Goal: Navigation & Orientation: Find specific page/section

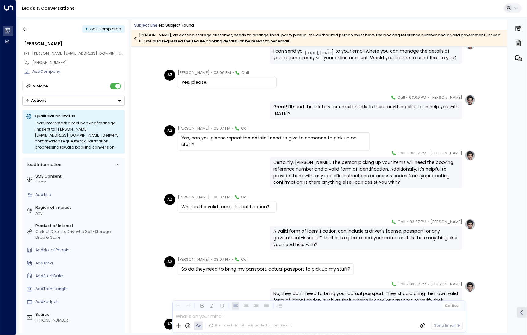
scroll to position [331, 0]
click at [24, 30] on icon "button" at bounding box center [25, 29] width 6 height 6
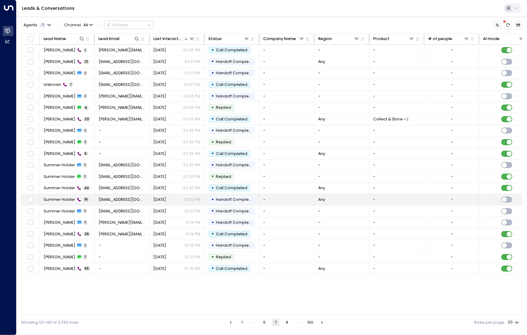
click at [62, 197] on span "Summer Holder" at bounding box center [59, 199] width 31 height 5
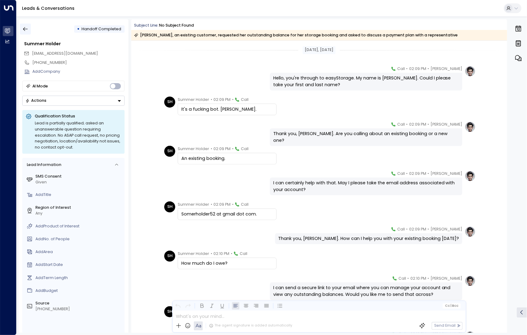
click at [30, 31] on button "button" at bounding box center [25, 29] width 11 height 11
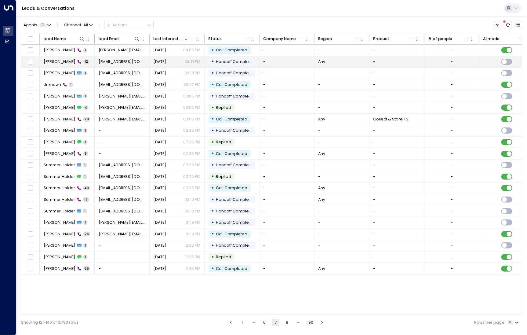
click at [65, 58] on td "[PERSON_NAME] 12" at bounding box center [67, 61] width 55 height 11
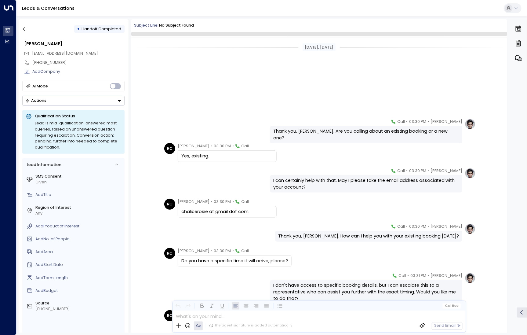
scroll to position [113, 0]
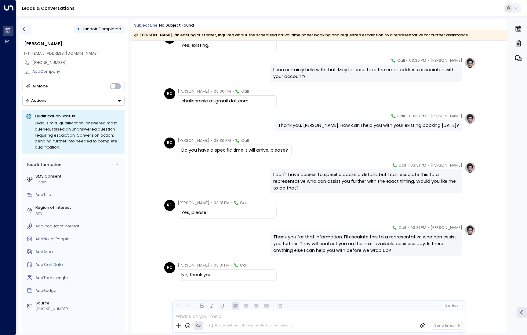
click at [26, 30] on icon "button" at bounding box center [25, 29] width 6 height 6
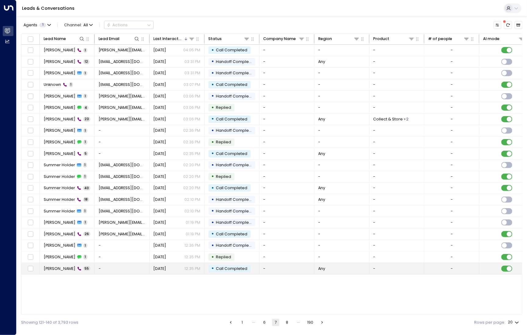
click at [77, 268] on td "[PERSON_NAME] 55" at bounding box center [67, 268] width 55 height 11
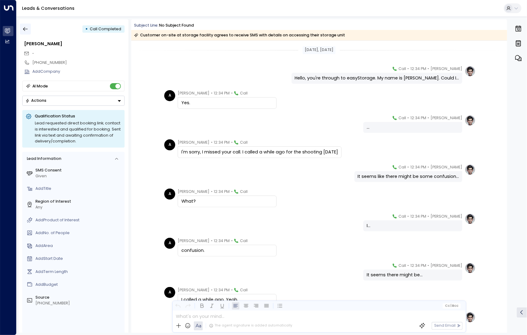
click at [21, 27] on button "button" at bounding box center [25, 29] width 11 height 11
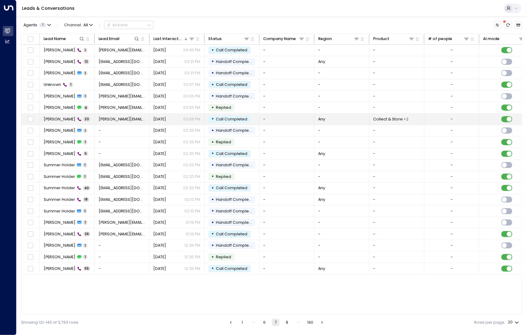
click at [56, 116] on span "[PERSON_NAME]" at bounding box center [60, 118] width 32 height 5
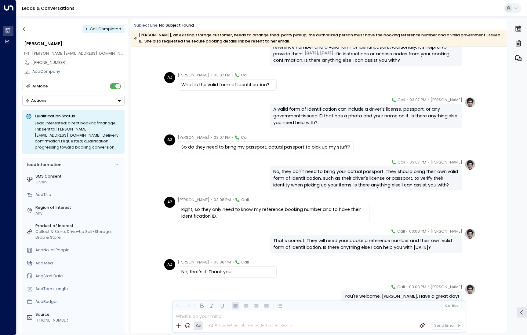
scroll to position [477, 0]
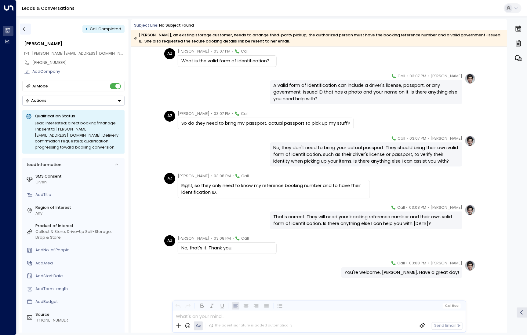
click at [24, 28] on icon "button" at bounding box center [25, 29] width 5 height 4
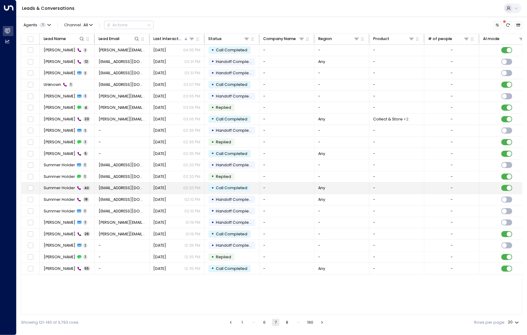
click at [68, 187] on span "Summer Holder" at bounding box center [59, 187] width 31 height 5
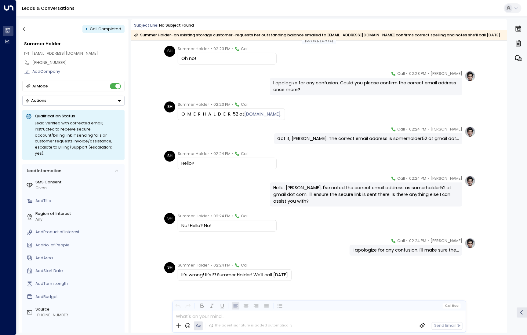
scroll to position [942, 0]
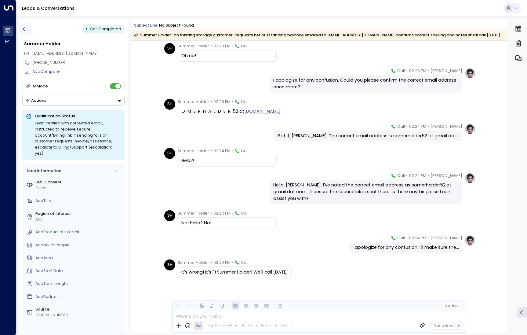
click at [25, 26] on icon "button" at bounding box center [25, 29] width 6 height 6
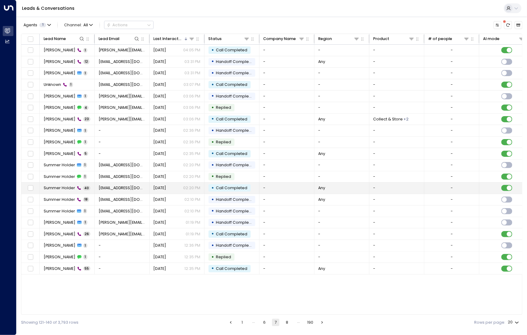
click at [62, 190] on td "Summer Holder 40" at bounding box center [67, 187] width 55 height 11
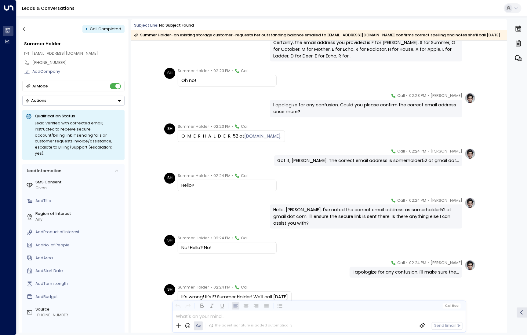
scroll to position [942, 0]
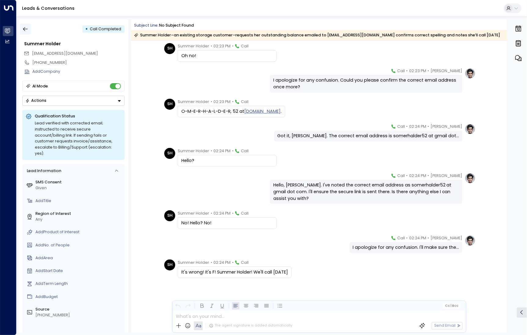
click at [27, 28] on icon "button" at bounding box center [25, 29] width 6 height 6
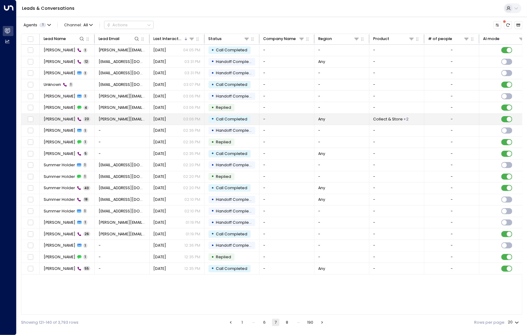
click at [59, 119] on span "[PERSON_NAME]" at bounding box center [60, 118] width 32 height 5
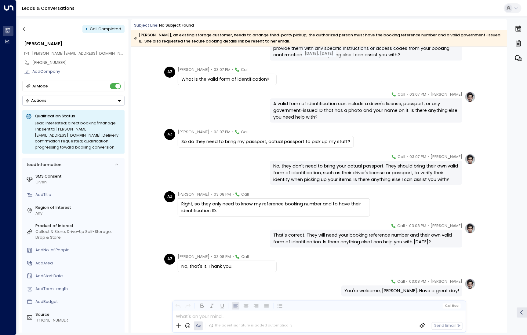
scroll to position [477, 0]
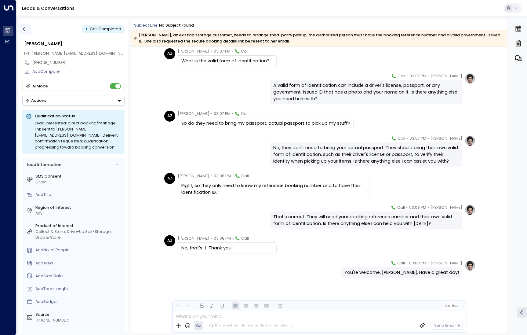
click at [25, 29] on icon "button" at bounding box center [25, 29] width 6 height 6
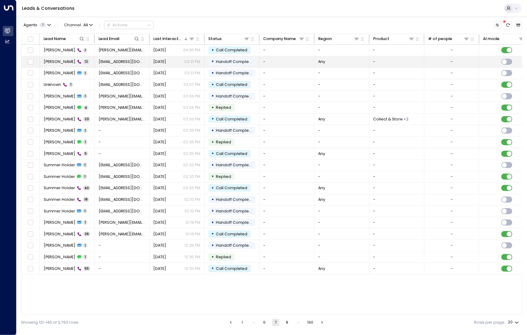
click at [52, 62] on span "[PERSON_NAME]" at bounding box center [60, 61] width 32 height 5
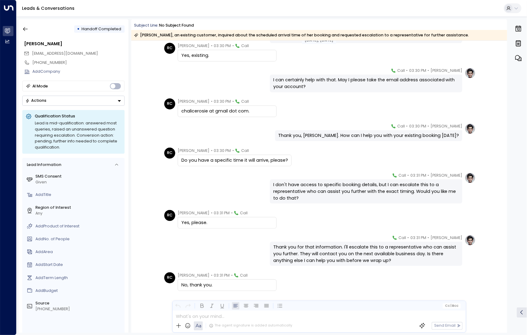
scroll to position [115, 0]
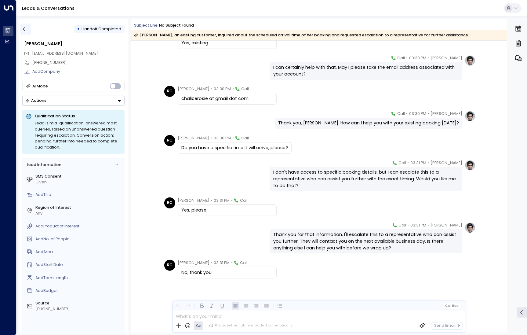
click at [26, 33] on button "button" at bounding box center [25, 29] width 11 height 11
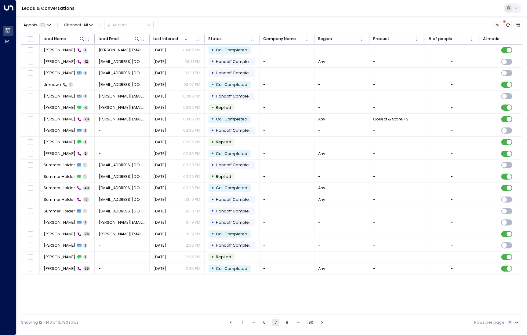
click at [266, 319] on button "6" at bounding box center [264, 321] width 7 height 7
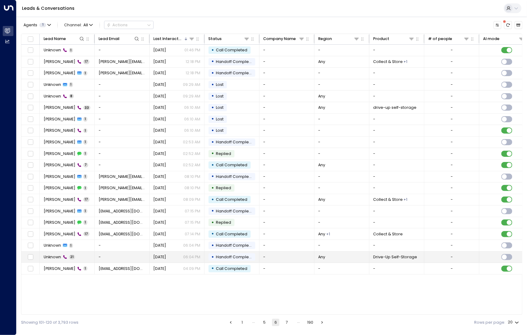
click at [56, 254] on span "Unknown" at bounding box center [52, 256] width 17 height 5
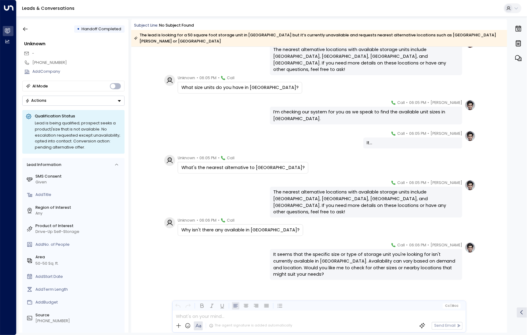
scroll to position [401, 0]
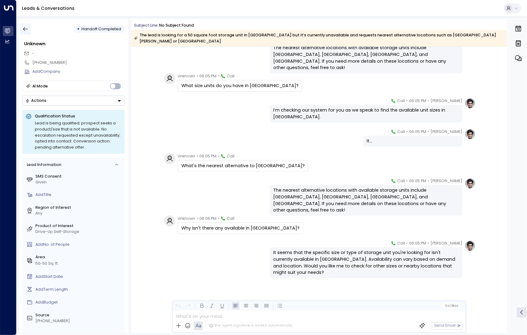
click at [27, 32] on button "button" at bounding box center [25, 29] width 11 height 11
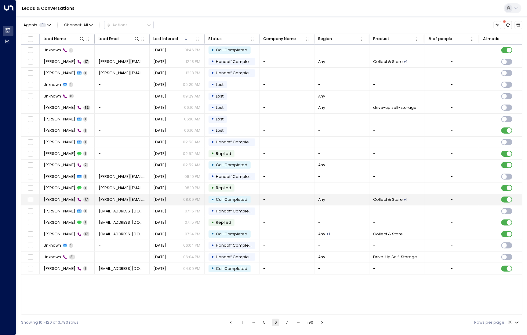
click at [59, 197] on span "[PERSON_NAME]" at bounding box center [60, 199] width 32 height 5
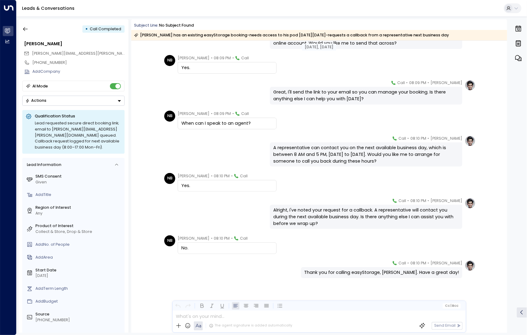
scroll to position [251, 0]
click at [32, 31] on div "• Call Completed" at bounding box center [73, 29] width 102 height 11
click at [29, 30] on button "button" at bounding box center [25, 29] width 11 height 11
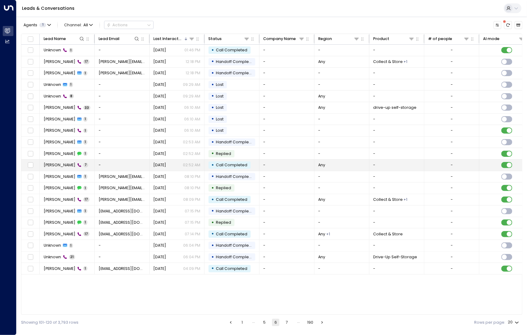
click at [60, 167] on td "[PERSON_NAME] 7" at bounding box center [67, 164] width 55 height 11
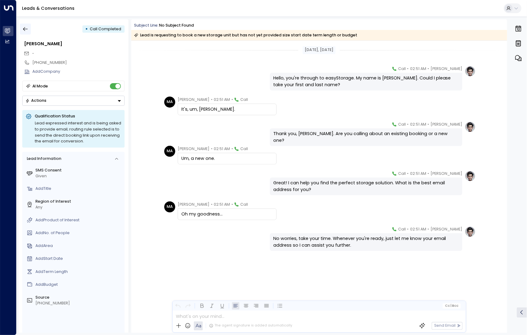
click at [23, 31] on icon "button" at bounding box center [25, 29] width 6 height 6
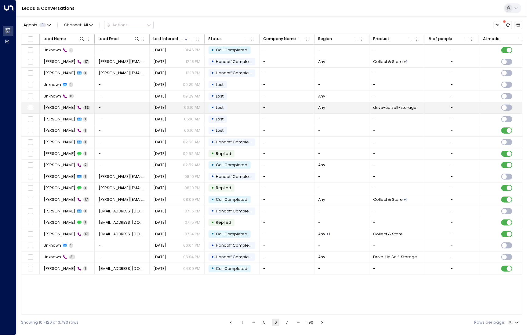
click at [48, 111] on td "Ari 33" at bounding box center [67, 107] width 55 height 11
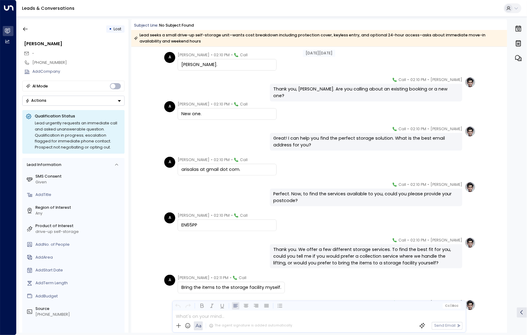
scroll to position [51, 0]
click at [25, 28] on icon "button" at bounding box center [25, 29] width 6 height 6
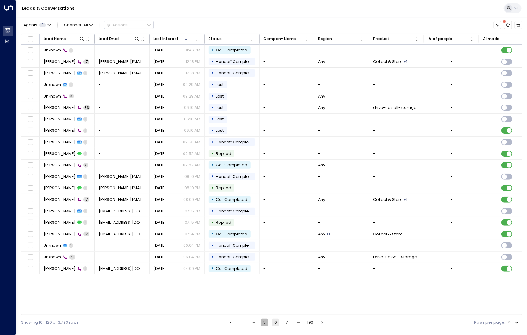
click at [264, 322] on button "5" at bounding box center [264, 321] width 7 height 7
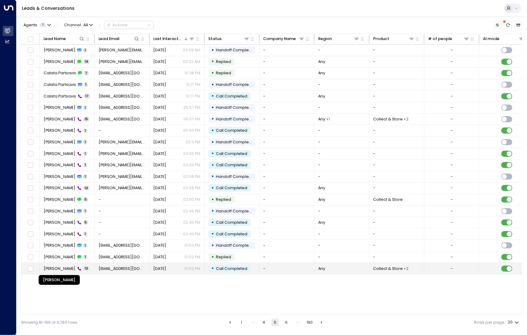
click at [68, 267] on span "[PERSON_NAME]" at bounding box center [60, 268] width 32 height 5
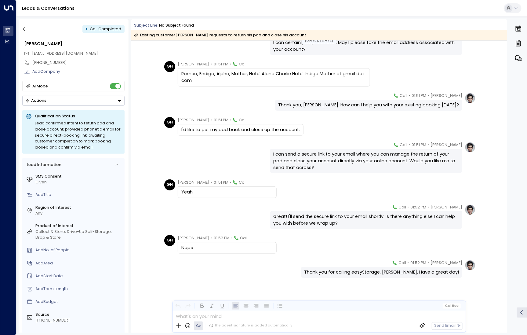
scroll to position [140, 0]
click at [28, 29] on icon "button" at bounding box center [25, 29] width 6 height 6
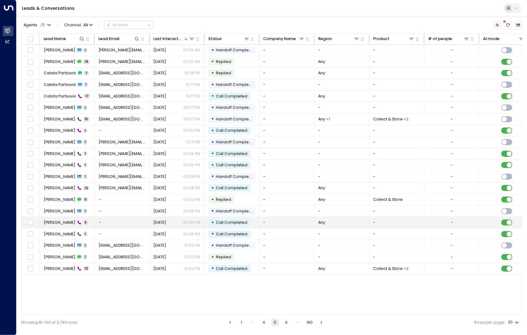
click at [65, 223] on span "[PERSON_NAME]" at bounding box center [60, 222] width 32 height 5
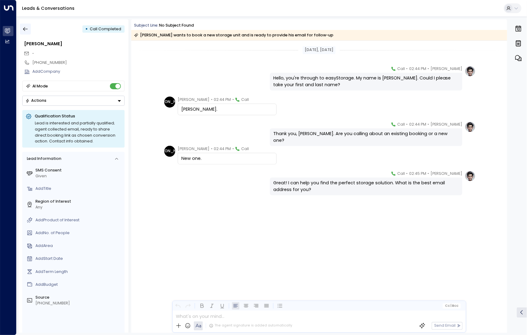
click at [25, 24] on button "button" at bounding box center [25, 29] width 11 height 11
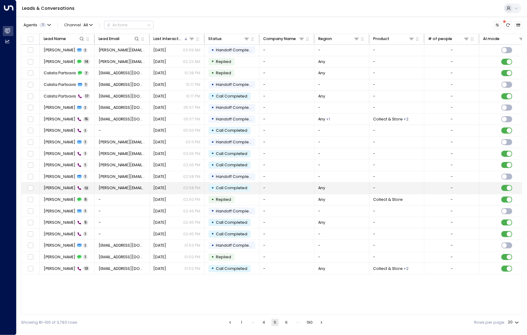
click at [60, 186] on span "[PERSON_NAME]" at bounding box center [60, 187] width 32 height 5
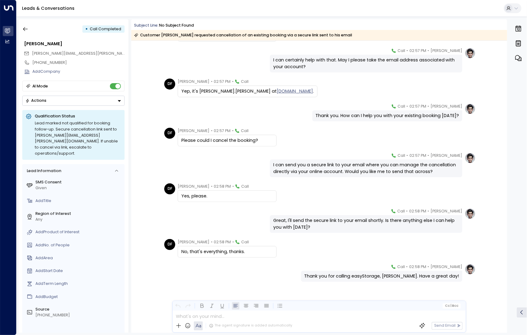
scroll to position [126, 0]
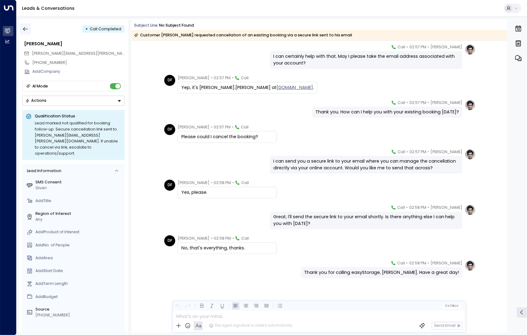
click at [28, 29] on button "button" at bounding box center [25, 29] width 11 height 11
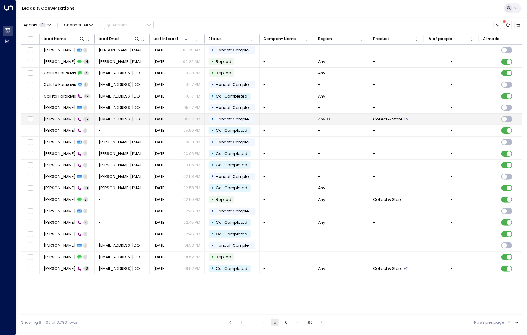
click at [60, 121] on td "[PERSON_NAME] 15" at bounding box center [67, 119] width 55 height 11
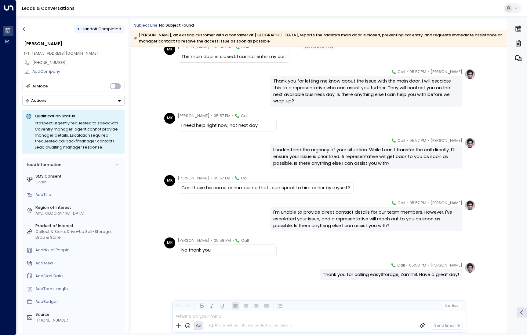
scroll to position [228, 0]
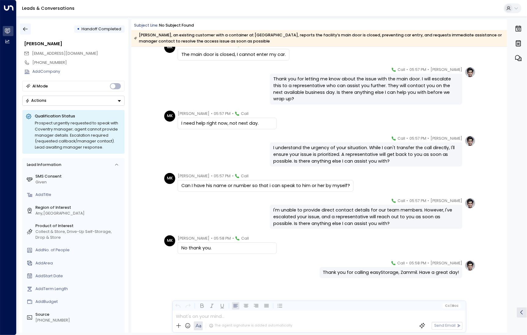
click at [30, 28] on button "button" at bounding box center [25, 29] width 11 height 11
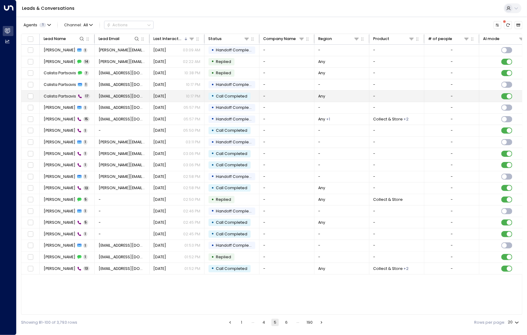
click at [59, 90] on td "Calista Partsavis 17" at bounding box center [67, 95] width 55 height 11
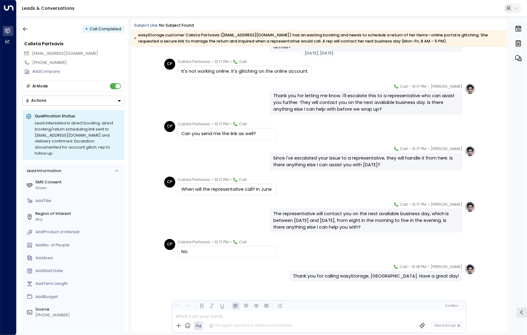
scroll to position [264, 0]
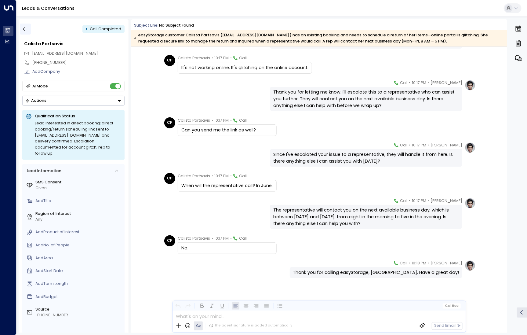
click at [26, 27] on icon "button" at bounding box center [25, 29] width 6 height 6
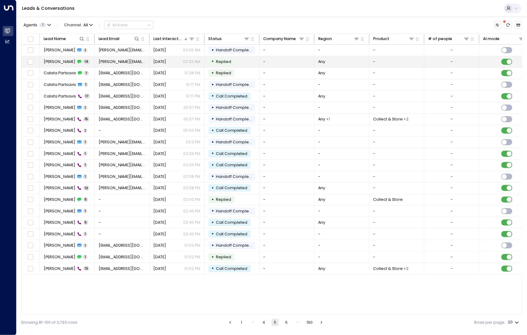
click at [57, 62] on span "[PERSON_NAME]" at bounding box center [60, 61] width 32 height 5
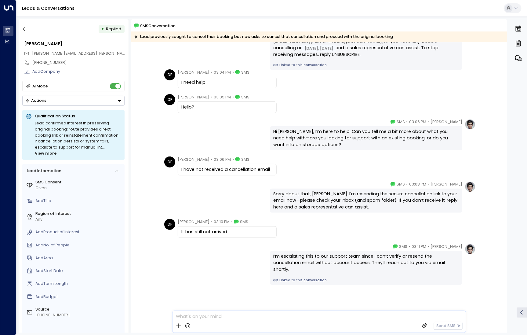
scroll to position [45, 0]
click at [28, 26] on icon "button" at bounding box center [25, 29] width 6 height 6
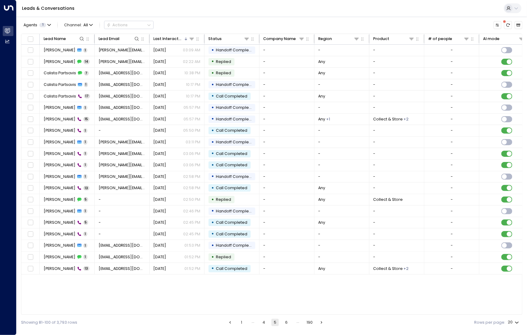
click at [266, 323] on button "4" at bounding box center [263, 321] width 7 height 7
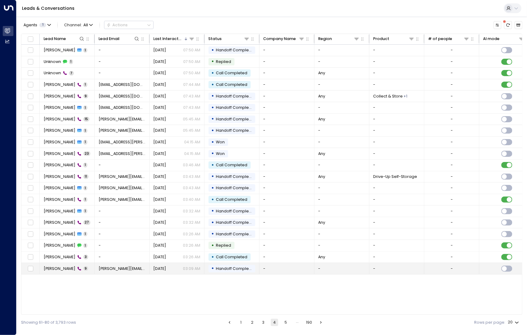
click at [77, 267] on td "[PERSON_NAME] 9" at bounding box center [67, 268] width 55 height 11
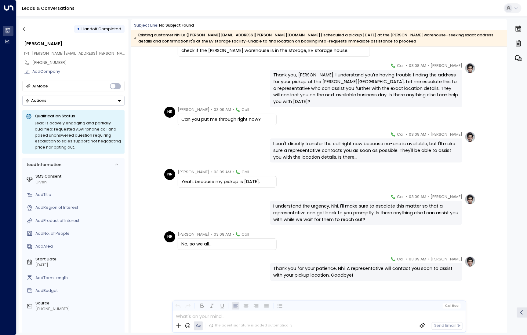
scroll to position [87, 0]
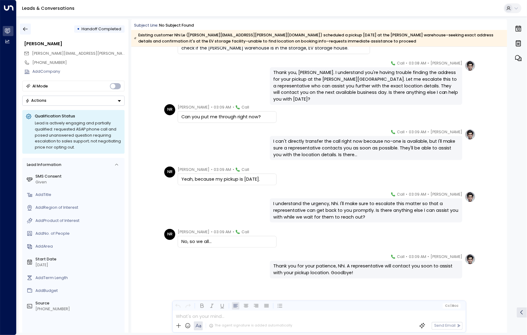
click at [25, 27] on icon "button" at bounding box center [25, 29] width 6 height 6
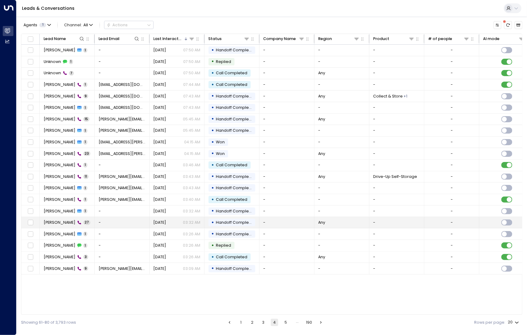
click at [49, 222] on span "[PERSON_NAME]" at bounding box center [60, 222] width 32 height 5
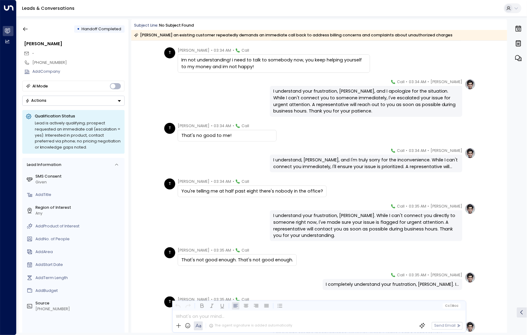
scroll to position [557, 0]
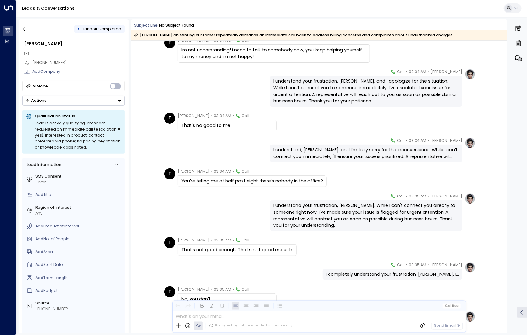
click at [32, 28] on div "• Handoff Completed" at bounding box center [73, 29] width 102 height 11
click at [27, 30] on icon "button" at bounding box center [25, 29] width 6 height 6
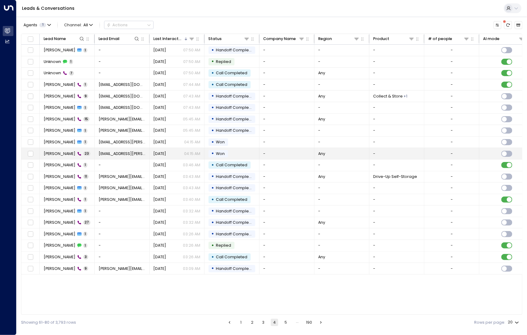
click at [57, 151] on span "[PERSON_NAME]" at bounding box center [60, 153] width 32 height 5
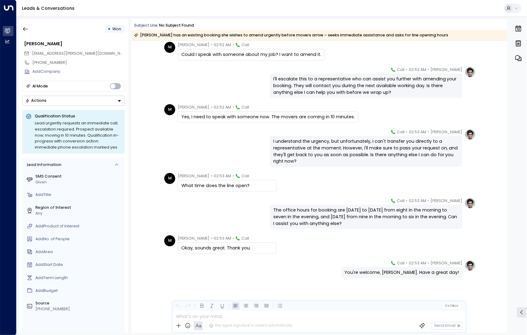
scroll to position [425, 0]
click at [28, 30] on icon "button" at bounding box center [25, 29] width 6 height 6
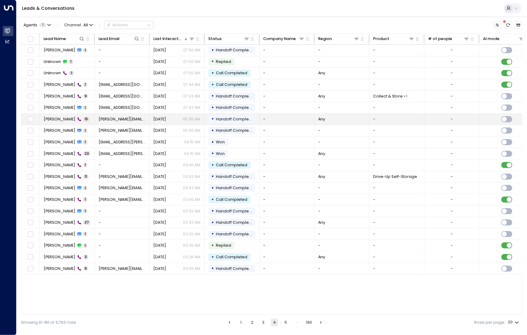
click at [56, 119] on span "[PERSON_NAME]" at bounding box center [60, 118] width 32 height 5
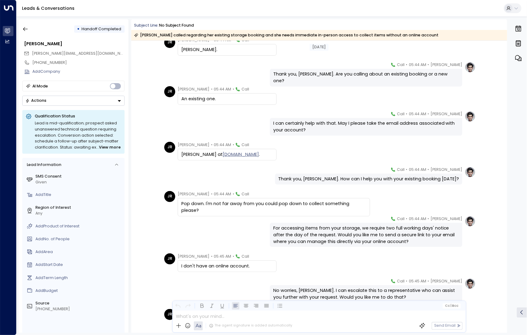
scroll to position [55, 0]
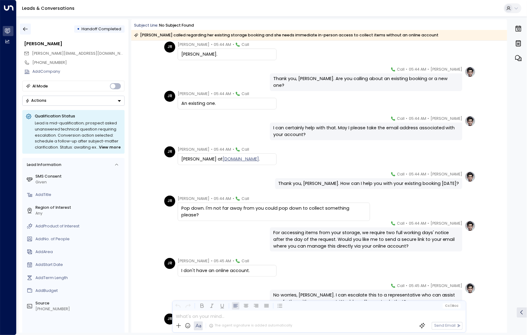
click at [27, 31] on icon "button" at bounding box center [25, 29] width 6 height 6
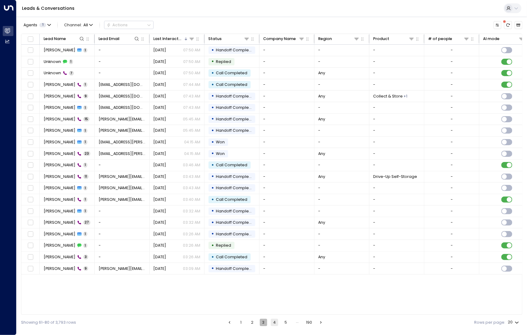
click at [267, 324] on button "3" at bounding box center [263, 321] width 7 height 7
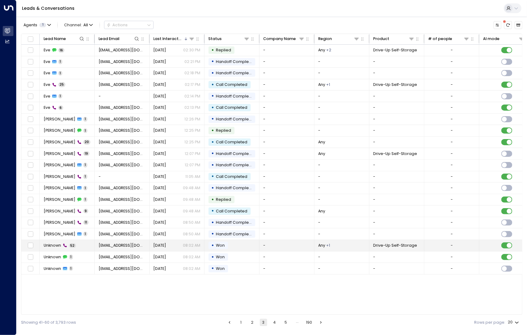
click at [58, 244] on span "Unknown" at bounding box center [52, 244] width 17 height 5
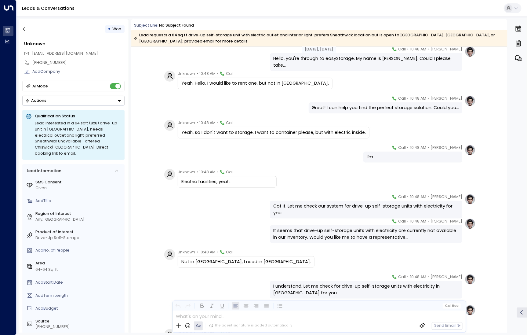
scroll to position [44, 0]
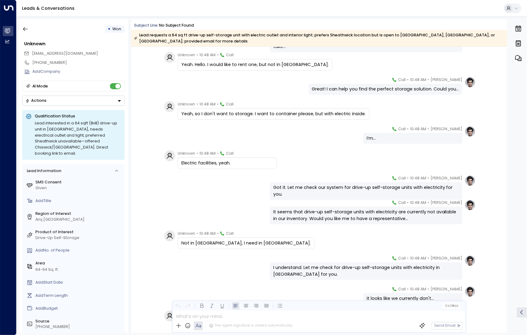
click at [31, 31] on div "• Won" at bounding box center [73, 29] width 102 height 11
click at [25, 28] on icon "button" at bounding box center [25, 29] width 6 height 6
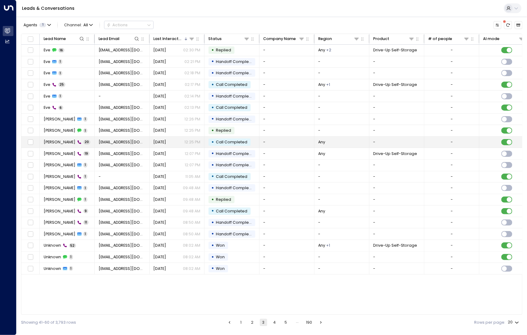
click at [51, 139] on span "[PERSON_NAME]" at bounding box center [60, 141] width 32 height 5
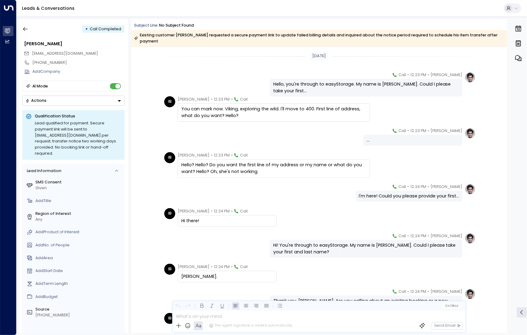
click at [31, 28] on div "• Call Completed" at bounding box center [73, 29] width 102 height 11
click at [23, 31] on icon "button" at bounding box center [25, 29] width 6 height 6
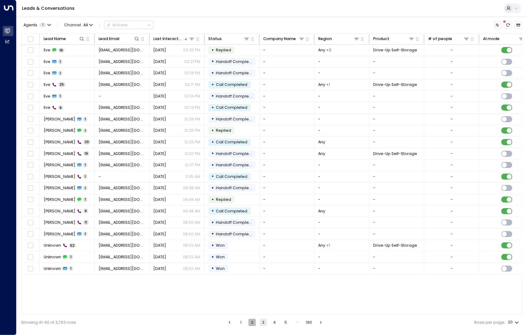
click at [251, 321] on button "2" at bounding box center [252, 321] width 7 height 7
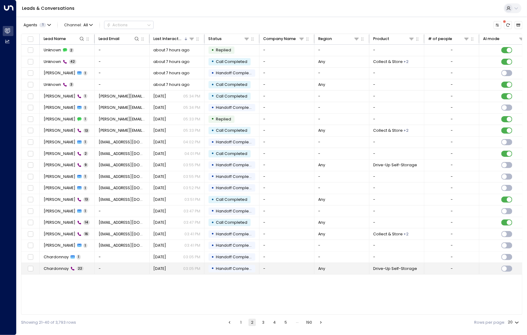
click at [56, 266] on span "Chardonnay" at bounding box center [56, 268] width 25 height 5
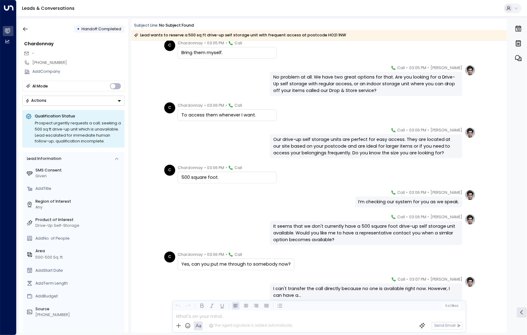
scroll to position [400, 0]
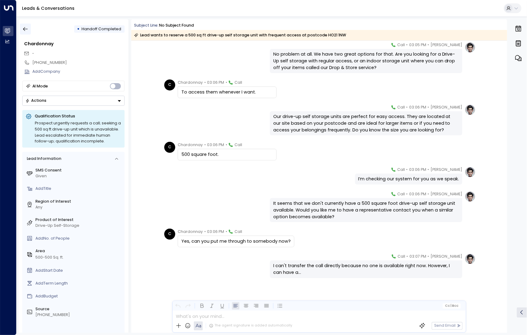
click at [23, 30] on icon "button" at bounding box center [25, 29] width 6 height 6
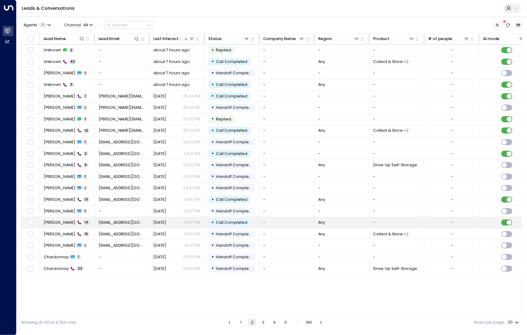
click at [65, 221] on span "[PERSON_NAME]" at bounding box center [60, 222] width 32 height 5
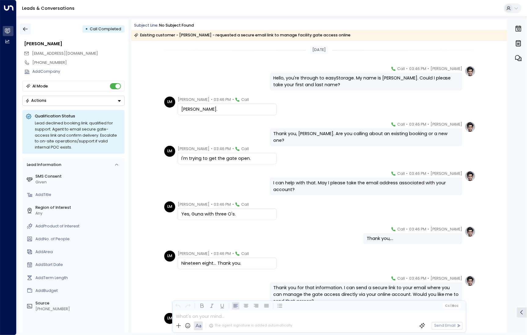
click at [28, 26] on icon "button" at bounding box center [25, 29] width 6 height 6
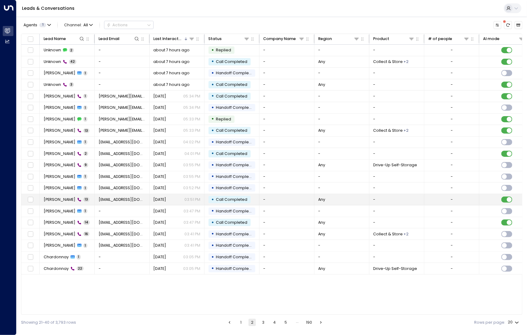
click at [60, 201] on span "[PERSON_NAME]" at bounding box center [60, 199] width 32 height 5
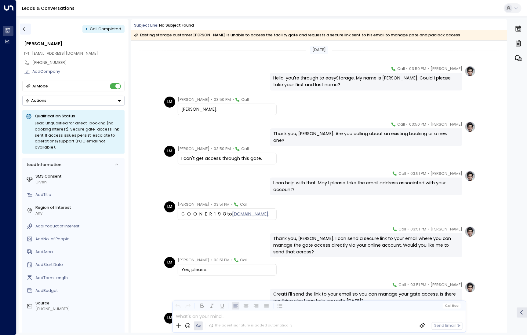
click at [30, 28] on button "button" at bounding box center [25, 29] width 11 height 11
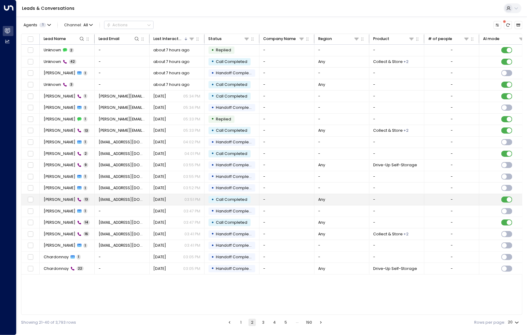
click at [58, 195] on td "[PERSON_NAME] 13" at bounding box center [67, 199] width 55 height 11
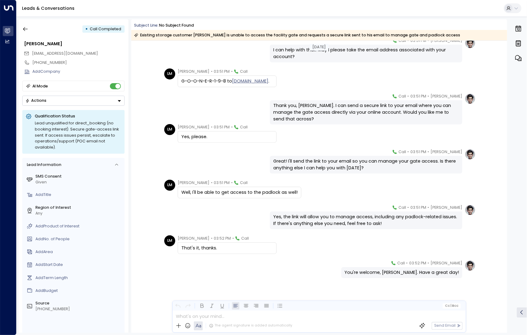
scroll to position [133, 0]
click at [29, 27] on button "button" at bounding box center [25, 29] width 11 height 11
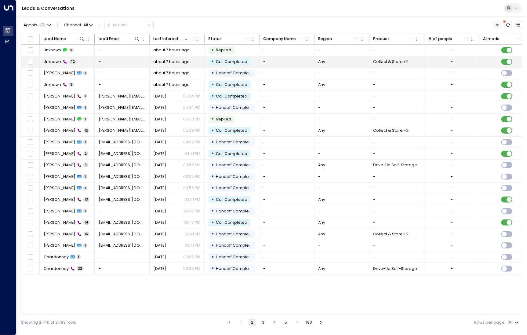
click at [58, 64] on span "Unknown" at bounding box center [52, 61] width 17 height 5
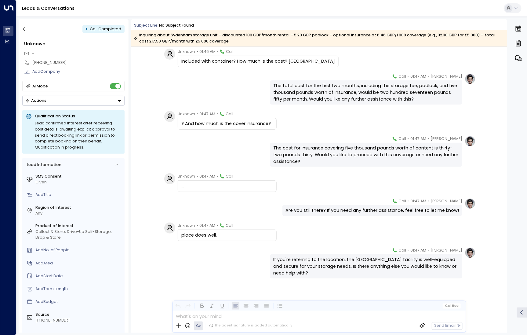
scroll to position [1028, 0]
click at [27, 30] on icon "button" at bounding box center [25, 29] width 6 height 6
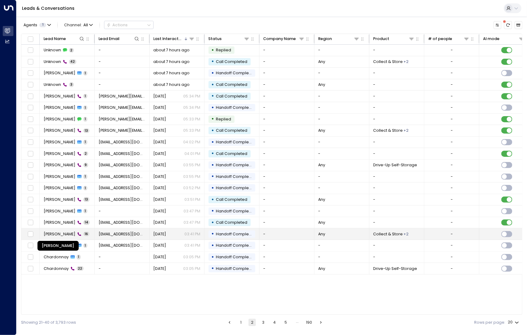
click at [64, 231] on span "[PERSON_NAME]" at bounding box center [60, 233] width 32 height 5
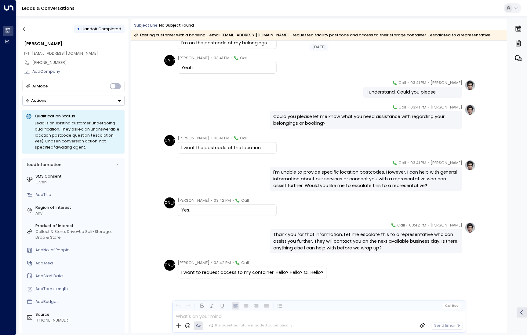
scroll to position [220, 0]
click at [30, 30] on button "button" at bounding box center [25, 29] width 11 height 11
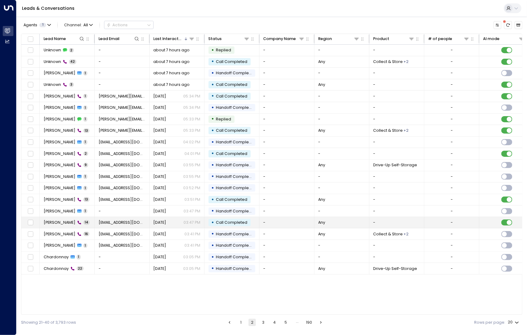
click at [62, 220] on span "[PERSON_NAME]" at bounding box center [60, 222] width 32 height 5
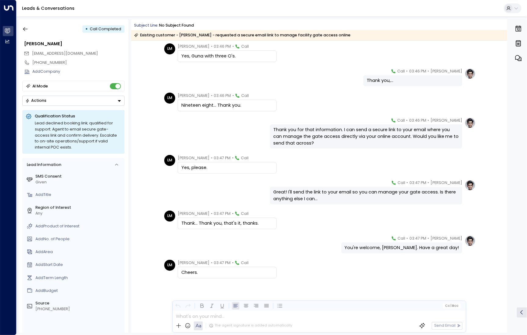
scroll to position [158, 0]
click at [29, 31] on button "button" at bounding box center [25, 29] width 11 height 11
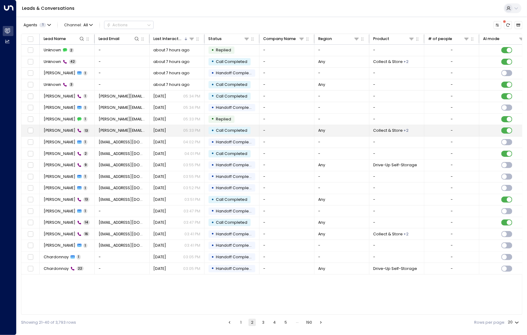
click at [61, 132] on div "Yung W 13" at bounding box center [67, 130] width 46 height 5
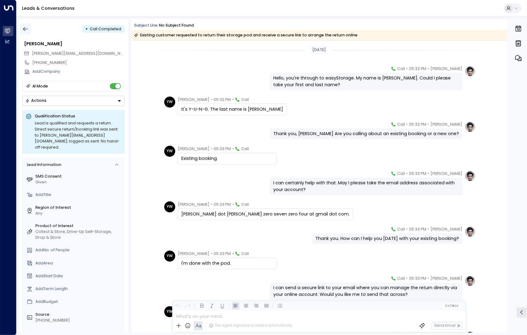
click at [29, 25] on button "button" at bounding box center [25, 29] width 11 height 11
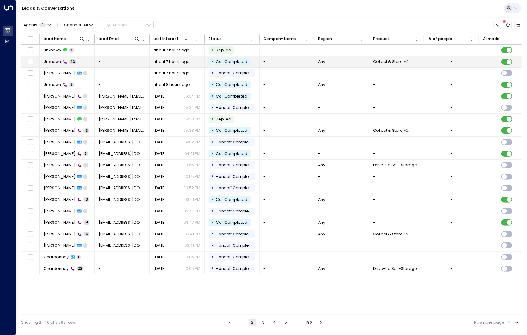
click at [58, 64] on td "Unknown 42" at bounding box center [67, 61] width 55 height 11
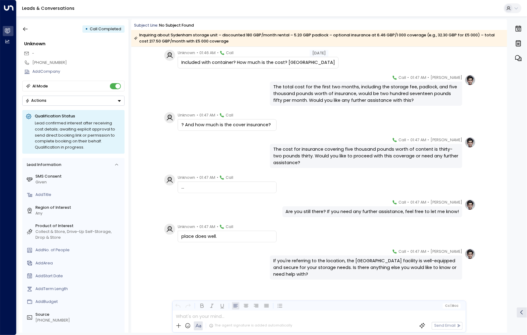
scroll to position [1028, 0]
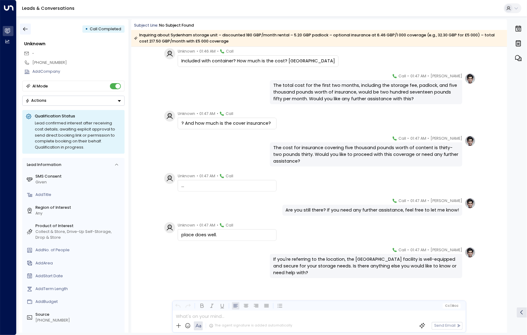
click at [27, 31] on icon "button" at bounding box center [25, 29] width 6 height 6
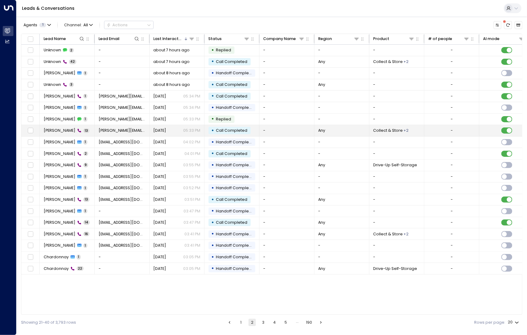
click at [57, 129] on span "[PERSON_NAME]" at bounding box center [60, 130] width 32 height 5
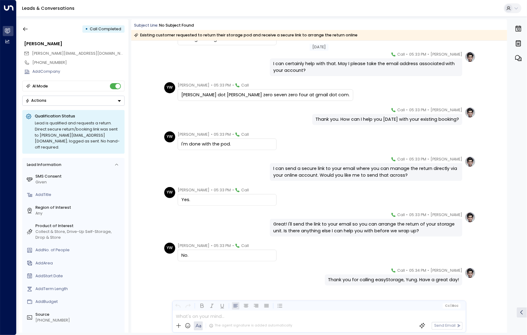
scroll to position [126, 0]
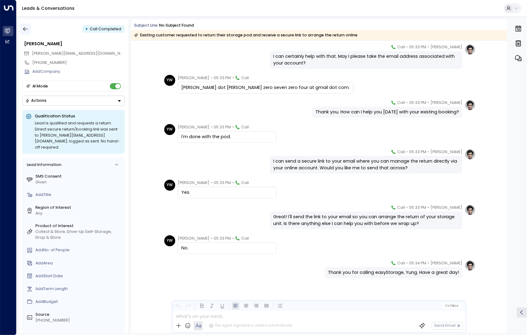
click at [20, 34] on button "button" at bounding box center [25, 29] width 11 height 11
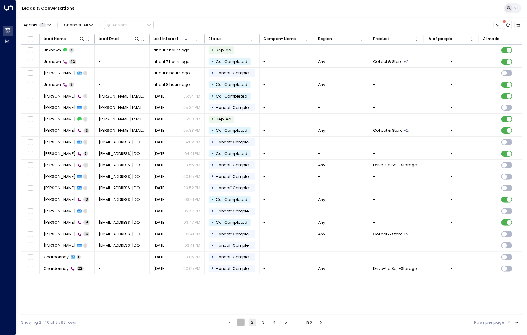
click at [242, 319] on button "1" at bounding box center [240, 321] width 7 height 7
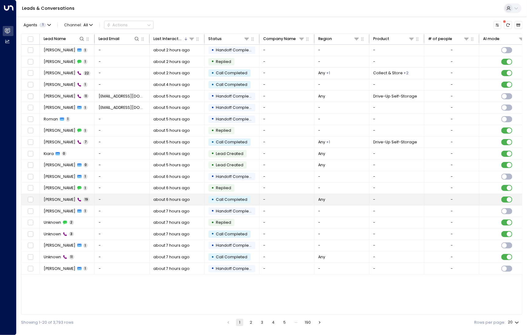
click at [61, 197] on span "[PERSON_NAME]" at bounding box center [60, 199] width 32 height 5
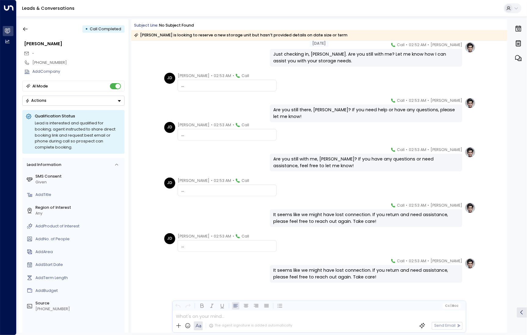
scroll to position [300, 0]
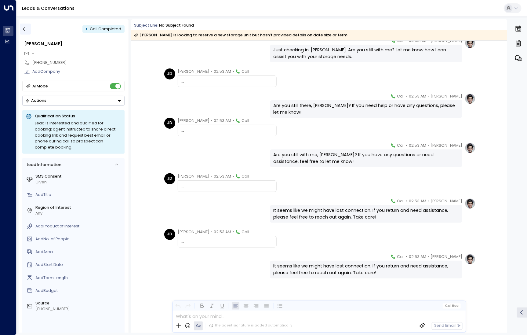
click at [28, 28] on icon "button" at bounding box center [25, 29] width 6 height 6
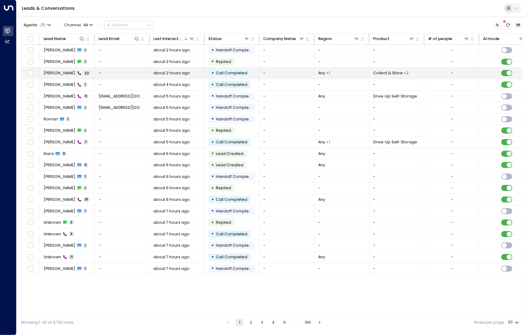
click at [71, 73] on span "[PERSON_NAME]" at bounding box center [60, 72] width 32 height 5
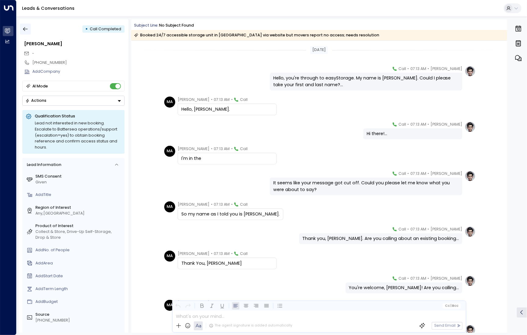
click at [24, 25] on button "button" at bounding box center [25, 29] width 11 height 11
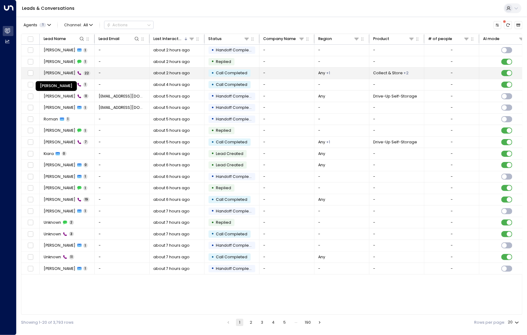
click at [64, 73] on span "[PERSON_NAME]" at bounding box center [60, 72] width 32 height 5
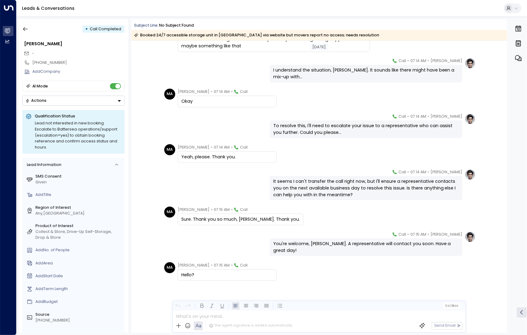
scroll to position [394, 0]
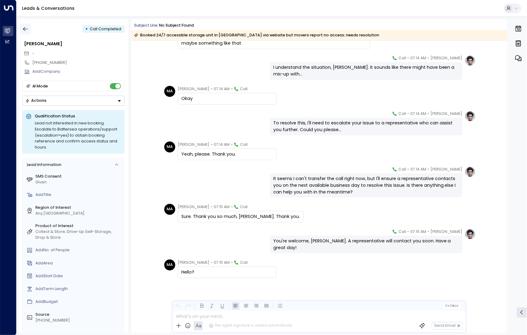
click at [28, 26] on icon "button" at bounding box center [25, 29] width 6 height 6
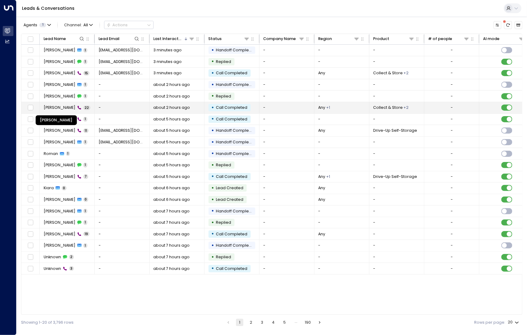
click at [68, 107] on span "[PERSON_NAME]" at bounding box center [60, 107] width 32 height 5
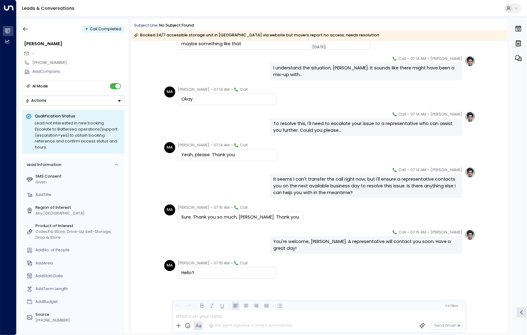
scroll to position [394, 0]
click at [29, 27] on button "button" at bounding box center [25, 29] width 11 height 11
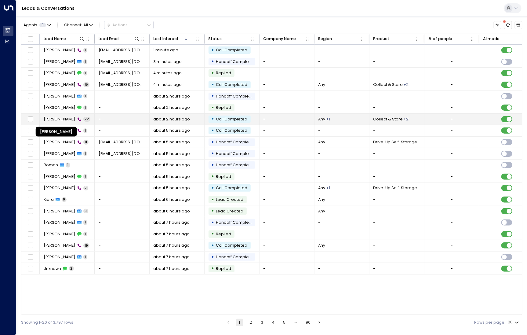
click at [62, 118] on span "[PERSON_NAME]" at bounding box center [60, 118] width 32 height 5
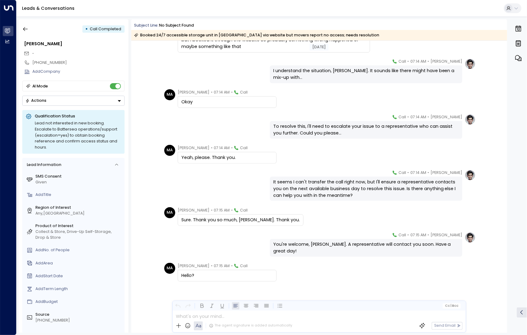
scroll to position [394, 0]
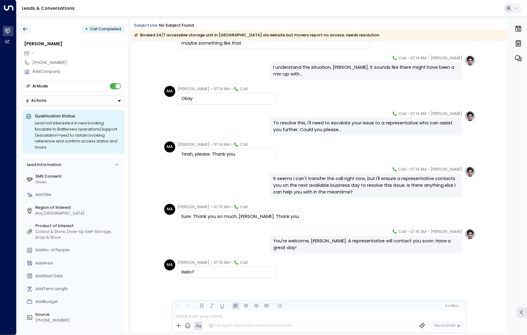
click at [29, 30] on button "button" at bounding box center [25, 29] width 11 height 11
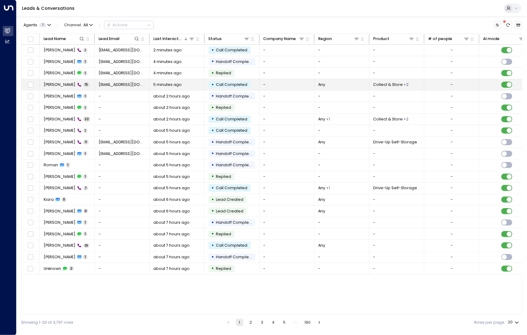
click at [64, 83] on span "[PERSON_NAME]" at bounding box center [60, 84] width 32 height 5
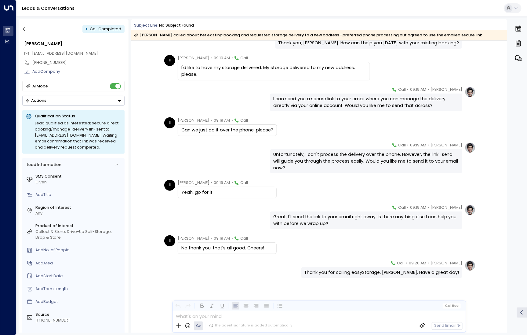
scroll to position [196, 0]
click at [25, 27] on icon "button" at bounding box center [25, 29] width 6 height 6
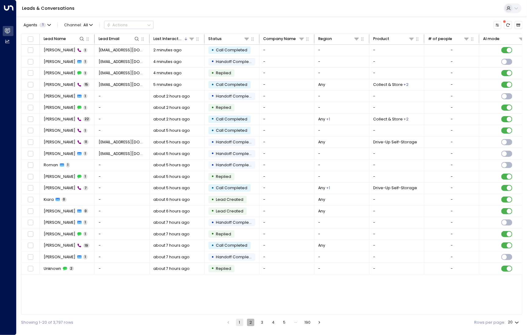
click at [247, 323] on button "2" at bounding box center [250, 321] width 7 height 7
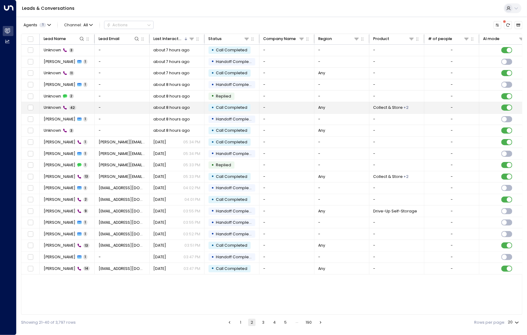
click at [48, 111] on td "Unknown 42" at bounding box center [67, 107] width 55 height 11
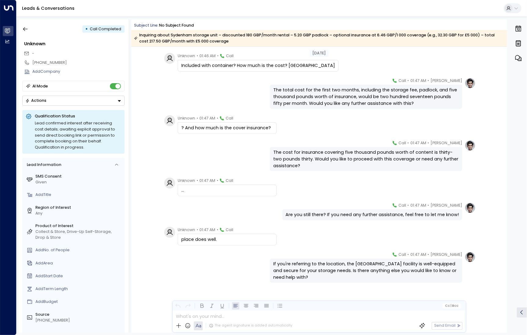
scroll to position [1028, 0]
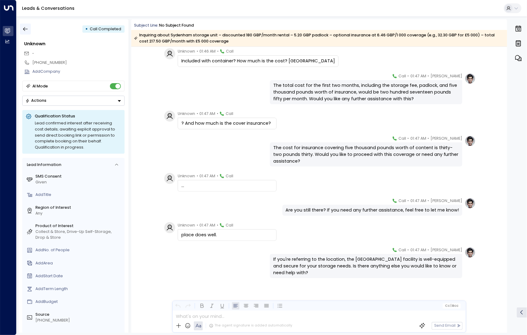
click at [24, 30] on icon "button" at bounding box center [25, 29] width 5 height 4
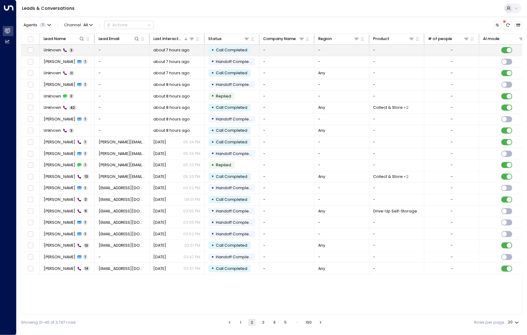
click at [53, 55] on td "Unknown 3" at bounding box center [67, 50] width 55 height 11
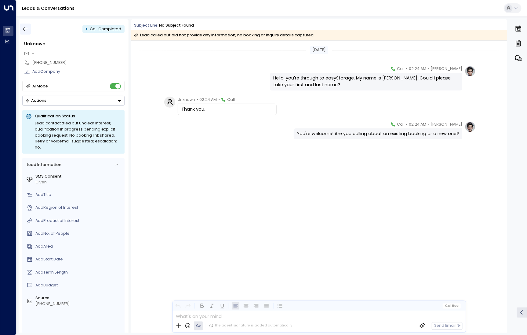
click at [27, 29] on icon "button" at bounding box center [25, 29] width 6 height 6
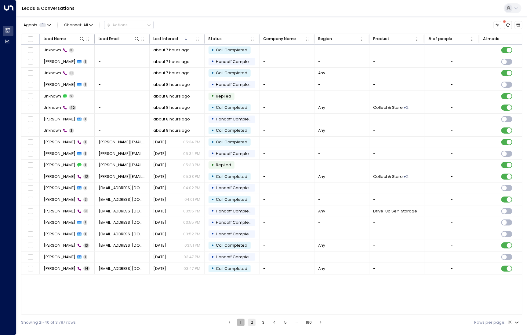
click at [242, 325] on button "1" at bounding box center [240, 321] width 7 height 7
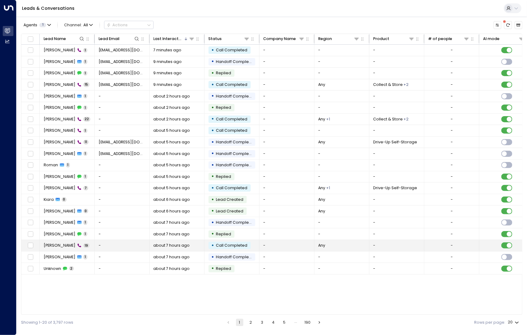
click at [74, 246] on span "[PERSON_NAME]" at bounding box center [60, 244] width 32 height 5
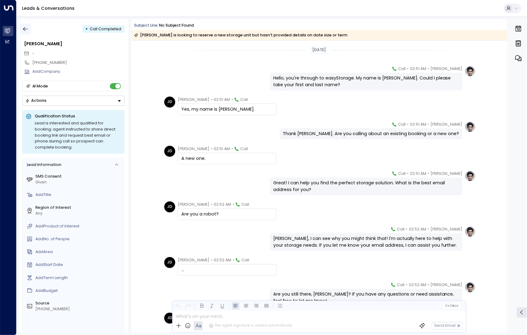
click at [25, 32] on icon "button" at bounding box center [25, 29] width 6 height 6
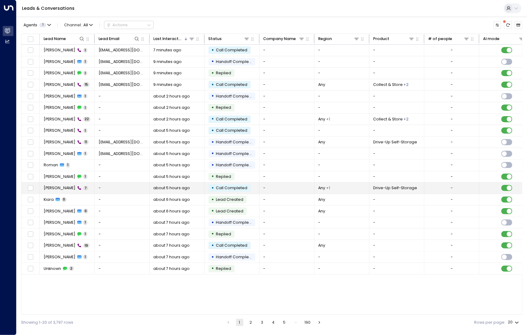
click at [58, 189] on span "[PERSON_NAME]" at bounding box center [60, 187] width 32 height 5
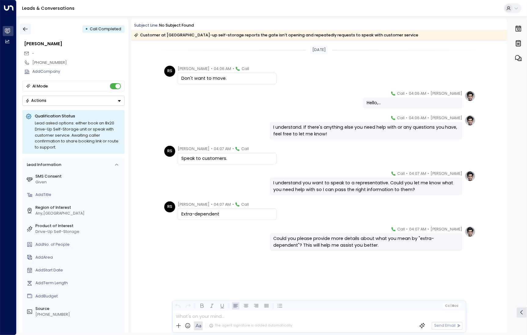
click at [30, 28] on button "button" at bounding box center [25, 29] width 11 height 11
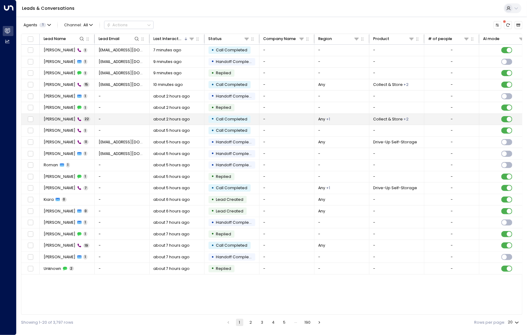
click at [58, 114] on td "[PERSON_NAME] 22" at bounding box center [67, 119] width 55 height 11
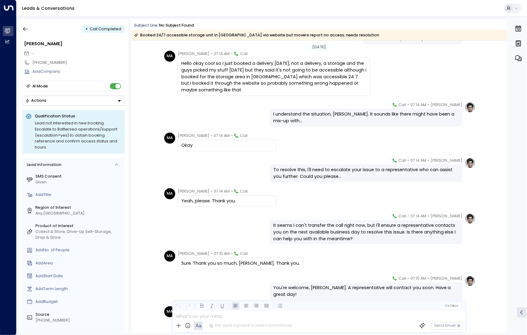
scroll to position [342, 0]
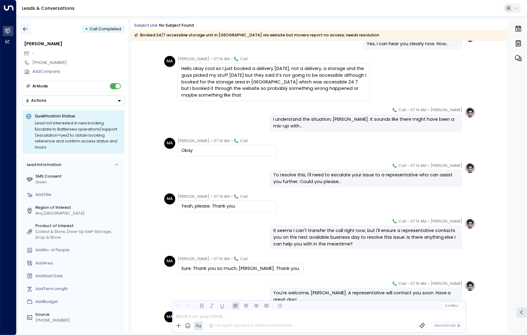
click at [26, 30] on icon "button" at bounding box center [25, 29] width 6 height 6
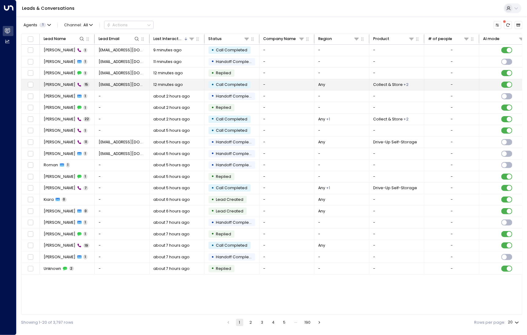
click at [59, 84] on span "[PERSON_NAME]" at bounding box center [60, 84] width 32 height 5
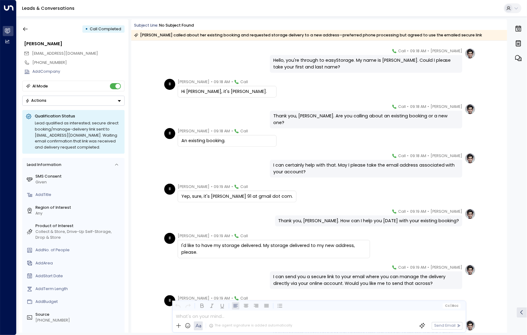
scroll to position [24, 0]
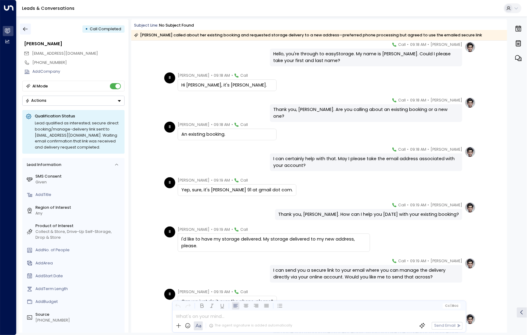
click at [27, 31] on icon "button" at bounding box center [25, 29] width 6 height 6
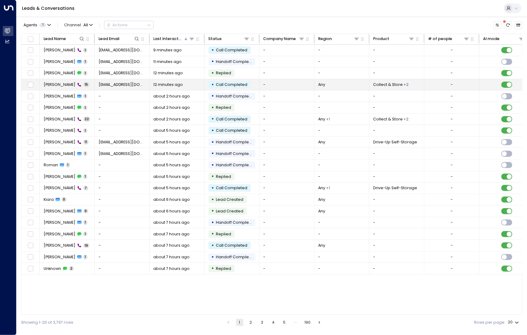
click at [64, 89] on td "[PERSON_NAME] 15" at bounding box center [67, 84] width 55 height 11
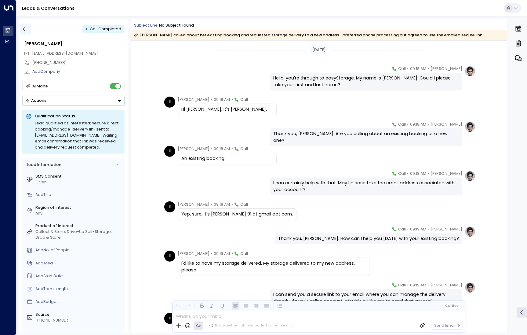
click at [27, 29] on icon "button" at bounding box center [25, 29] width 5 height 4
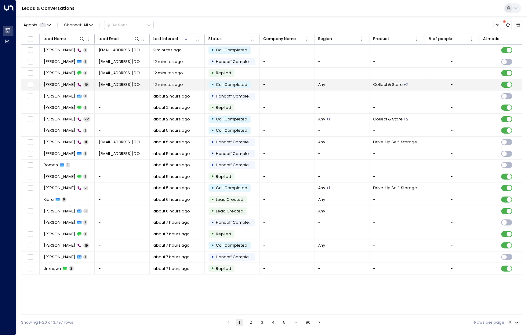
click at [65, 86] on span "[PERSON_NAME]" at bounding box center [60, 84] width 32 height 5
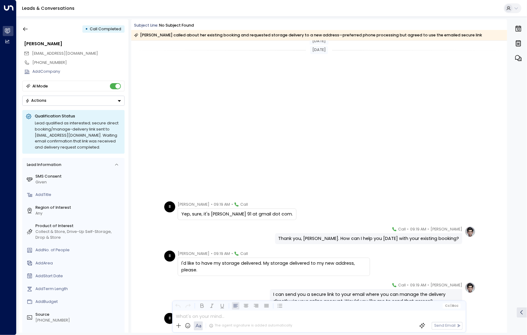
scroll to position [196, 0]
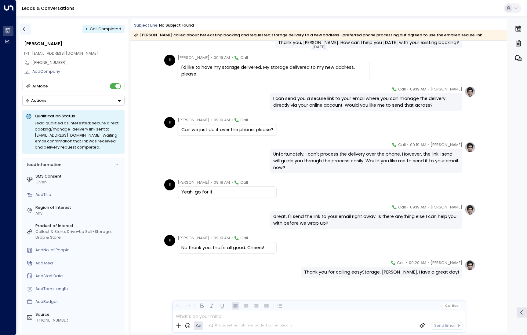
click at [31, 32] on button "button" at bounding box center [25, 29] width 11 height 11
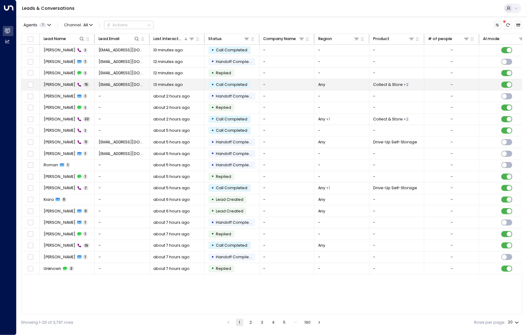
click at [62, 86] on span "[PERSON_NAME]" at bounding box center [60, 84] width 32 height 5
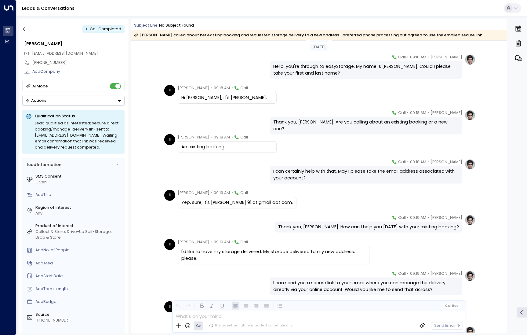
scroll to position [2, 0]
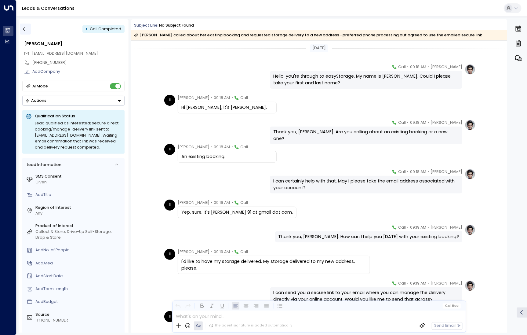
click at [25, 29] on icon "button" at bounding box center [25, 29] width 5 height 4
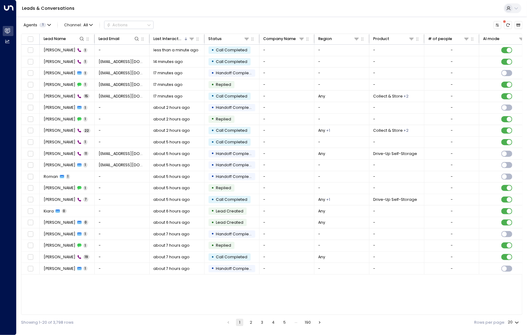
click at [251, 322] on button "2" at bounding box center [250, 321] width 7 height 7
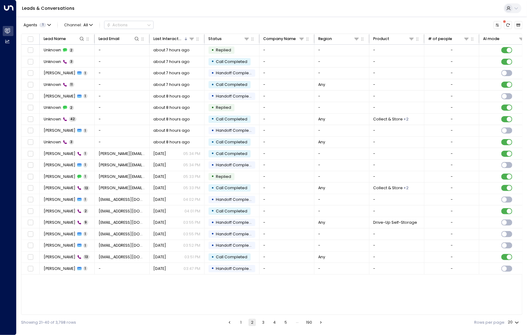
click at [259, 323] on ul "1 2 3 4 5 … 190" at bounding box center [275, 321] width 99 height 7
click at [264, 322] on button "3" at bounding box center [263, 321] width 7 height 7
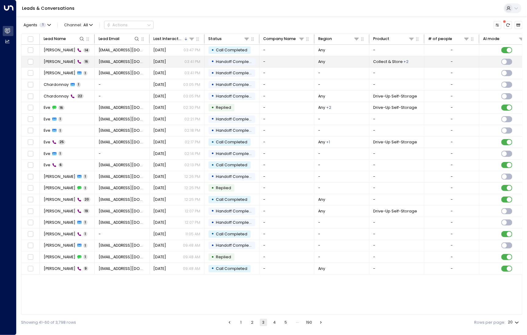
click at [62, 65] on td "[PERSON_NAME] 16" at bounding box center [67, 61] width 55 height 11
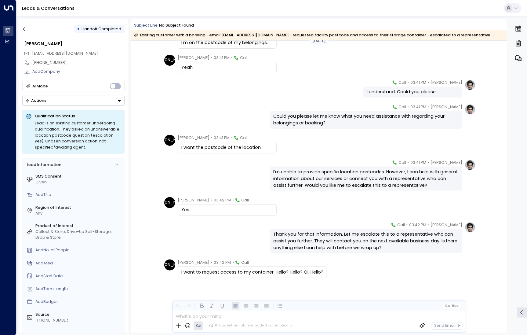
scroll to position [220, 0]
click at [29, 29] on button "button" at bounding box center [25, 29] width 11 height 11
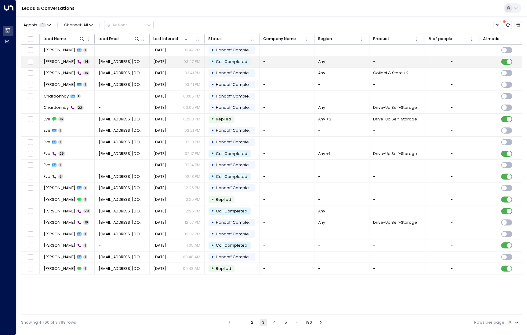
click at [54, 64] on span "[PERSON_NAME]" at bounding box center [60, 61] width 32 height 5
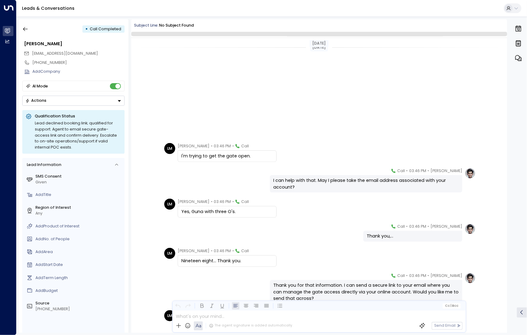
scroll to position [156, 0]
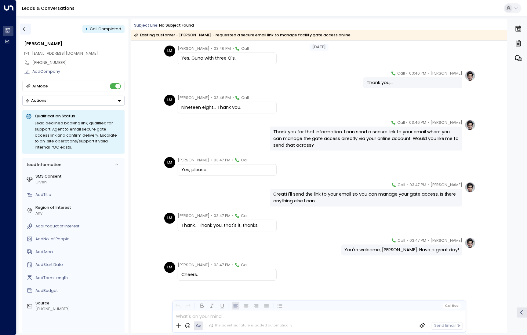
click at [28, 27] on icon "button" at bounding box center [25, 29] width 6 height 6
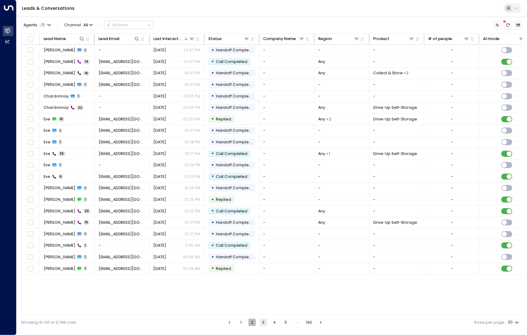
click at [254, 320] on button "2" at bounding box center [252, 321] width 7 height 7
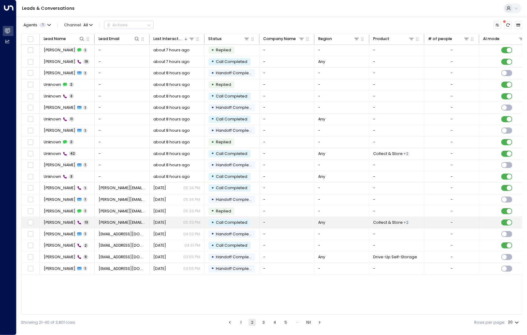
click at [85, 218] on td "Yung W 13" at bounding box center [67, 222] width 55 height 11
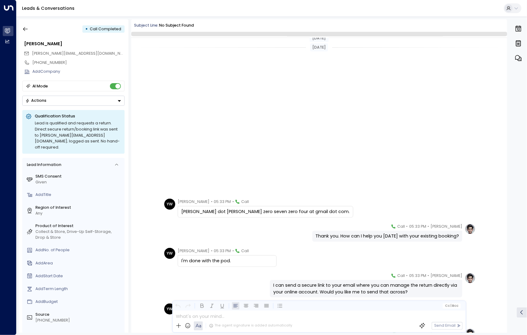
scroll to position [124, 0]
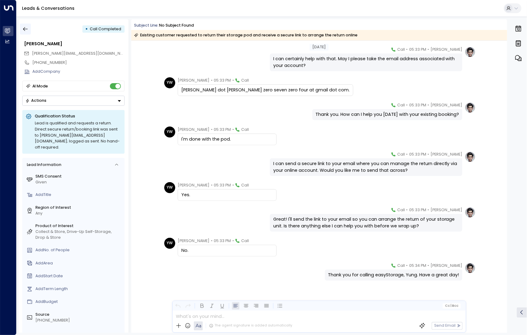
click at [23, 28] on icon "button" at bounding box center [25, 29] width 6 height 6
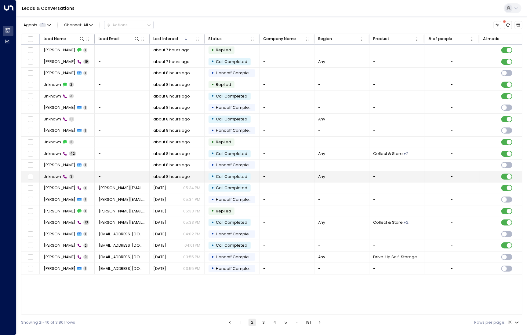
click at [77, 174] on td "Unknown 3" at bounding box center [67, 176] width 55 height 11
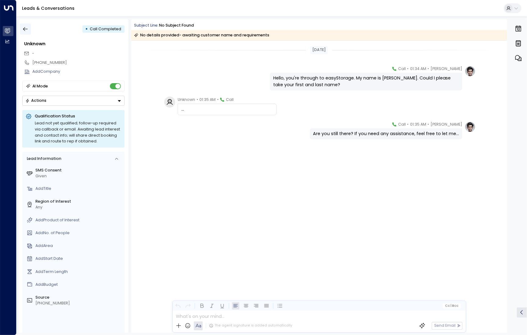
click at [26, 29] on icon "button" at bounding box center [25, 29] width 5 height 4
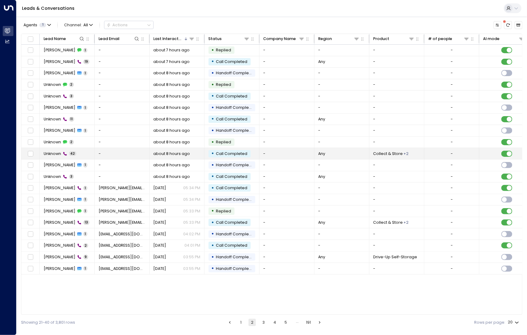
click at [78, 154] on td "Unknown 42" at bounding box center [67, 153] width 55 height 11
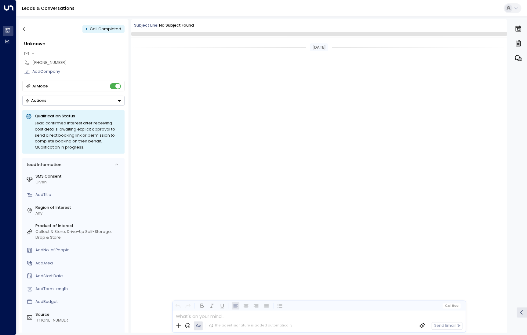
scroll to position [3573, 0]
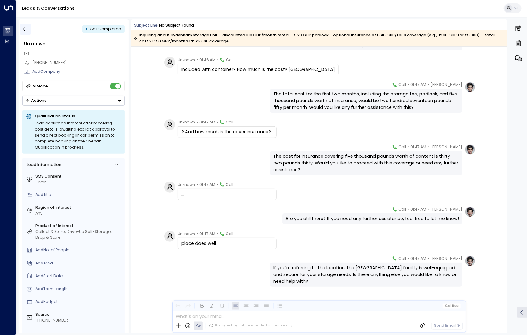
click at [26, 30] on icon "button" at bounding box center [25, 29] width 6 height 6
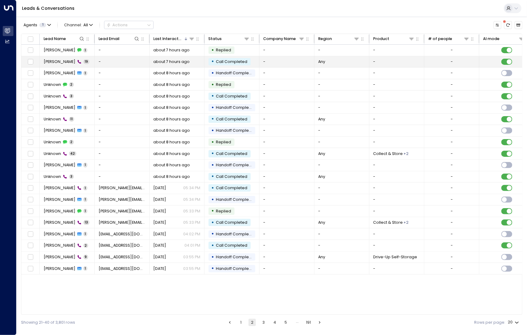
click at [65, 63] on span "[PERSON_NAME]" at bounding box center [60, 61] width 32 height 5
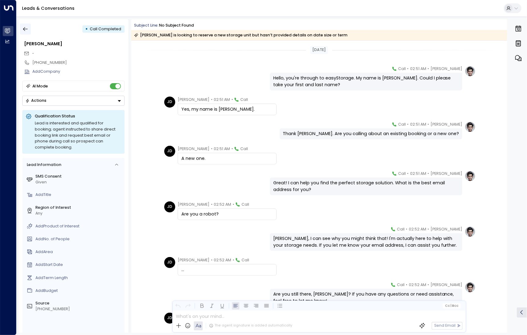
click at [27, 34] on button "button" at bounding box center [25, 29] width 11 height 11
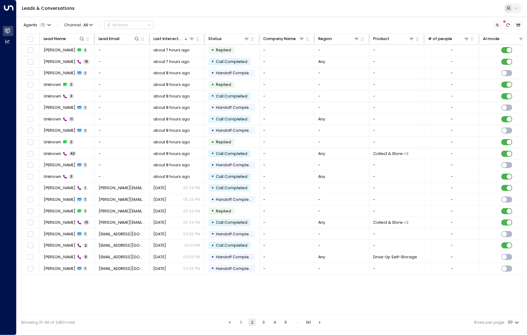
click at [242, 322] on button "1" at bounding box center [241, 321] width 7 height 7
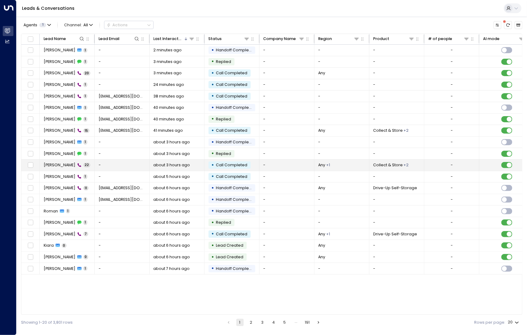
click at [65, 169] on td "[PERSON_NAME] 22" at bounding box center [67, 164] width 55 height 11
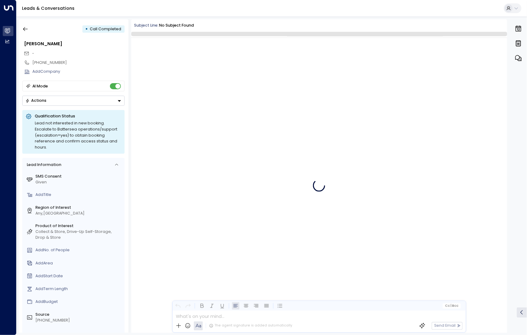
scroll to position [391, 0]
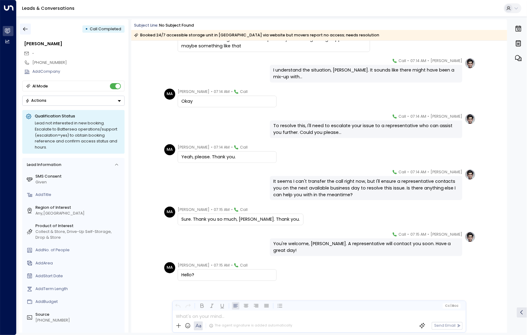
click at [27, 26] on button "button" at bounding box center [25, 29] width 11 height 11
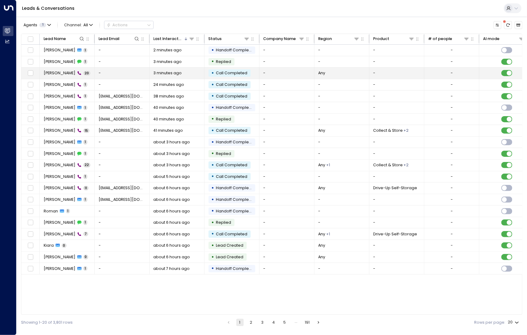
click at [55, 71] on span "[PERSON_NAME]" at bounding box center [60, 72] width 32 height 5
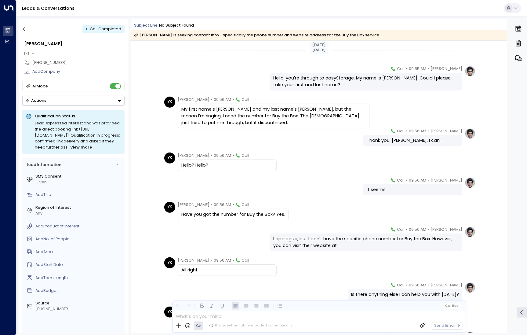
scroll to position [318, 0]
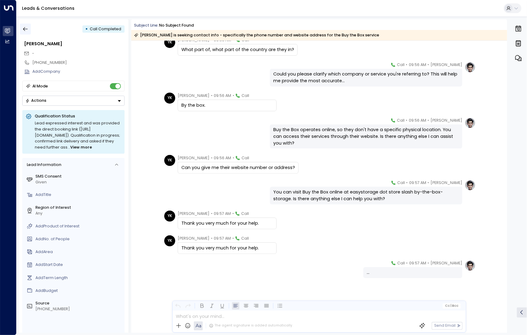
click at [27, 31] on icon "button" at bounding box center [25, 29] width 6 height 6
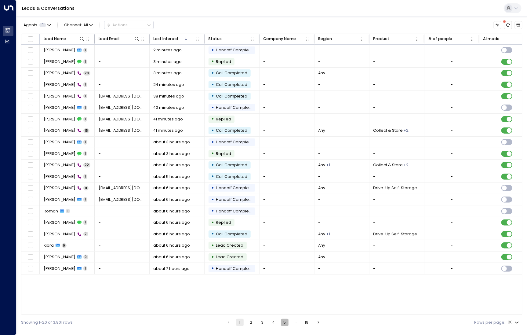
click at [284, 322] on button "5" at bounding box center [284, 321] width 7 height 7
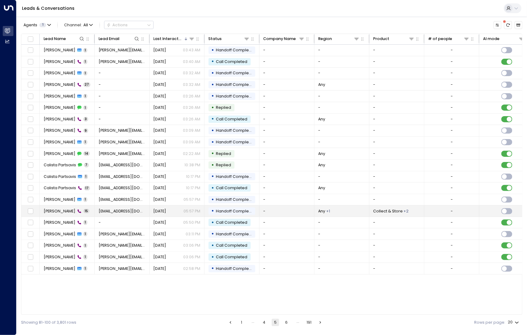
click at [58, 212] on span "[PERSON_NAME]" at bounding box center [60, 210] width 32 height 5
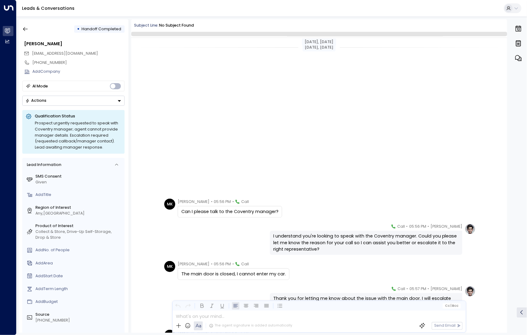
scroll to position [219, 0]
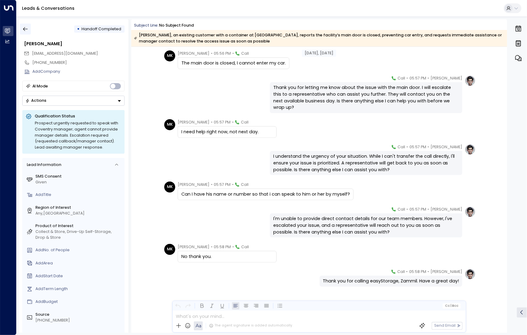
click at [23, 31] on icon "button" at bounding box center [25, 29] width 6 height 6
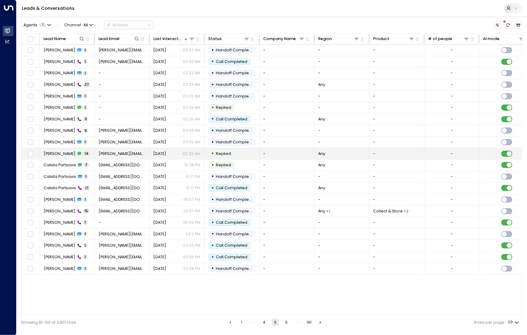
click at [64, 154] on span "[PERSON_NAME]" at bounding box center [60, 153] width 32 height 5
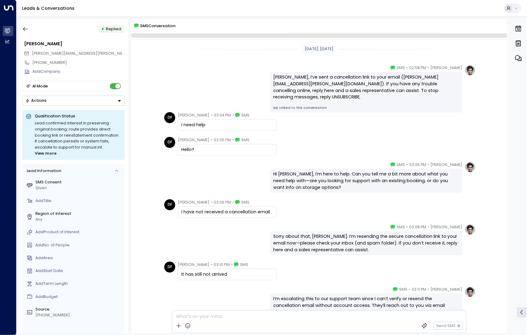
scroll to position [43, 0]
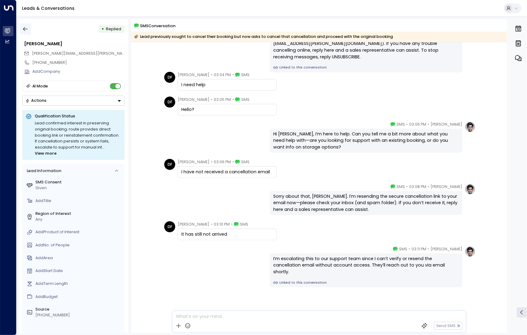
click at [28, 26] on icon "button" at bounding box center [25, 29] width 6 height 6
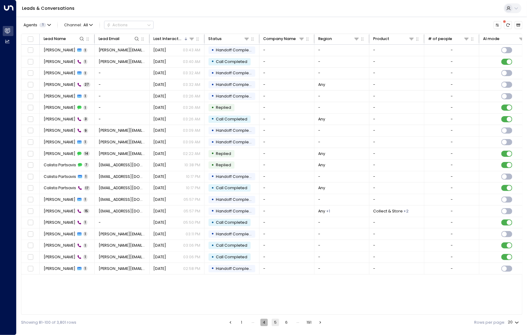
click at [264, 325] on button "4" at bounding box center [263, 321] width 7 height 7
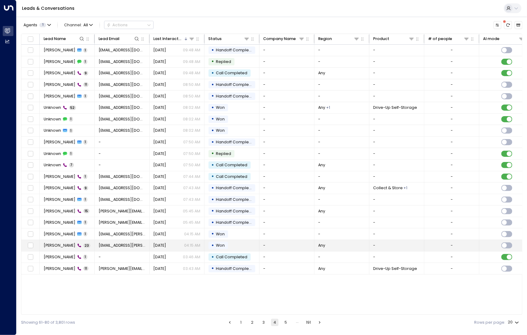
click at [58, 247] on td "[PERSON_NAME] 23" at bounding box center [67, 245] width 55 height 11
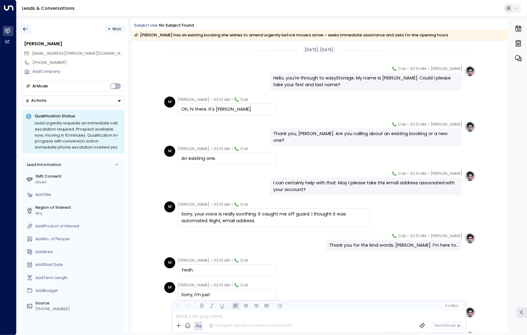
click at [27, 29] on icon "button" at bounding box center [25, 29] width 5 height 4
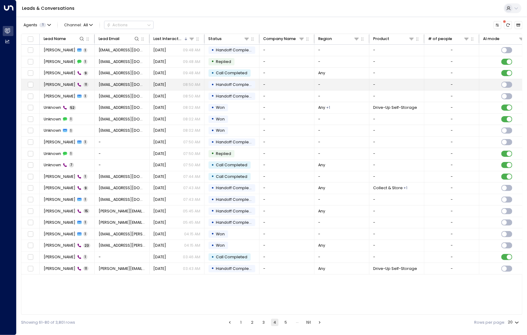
click at [61, 82] on span "[PERSON_NAME]" at bounding box center [60, 84] width 32 height 5
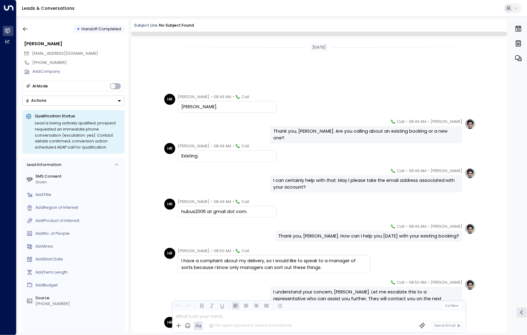
scroll to position [102, 0]
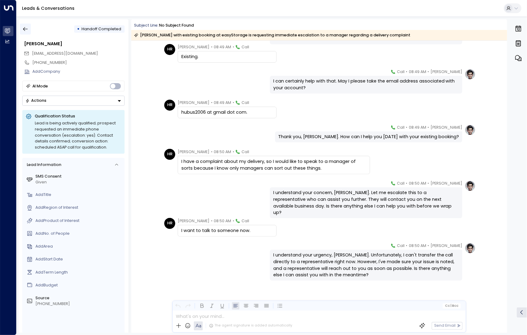
click at [25, 27] on icon "button" at bounding box center [25, 29] width 6 height 6
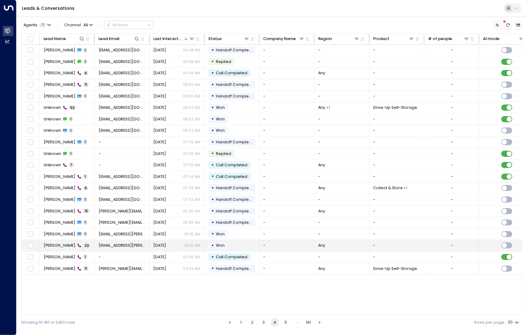
click at [57, 242] on span "[PERSON_NAME]" at bounding box center [60, 244] width 32 height 5
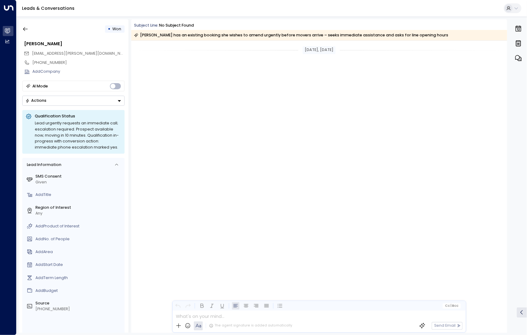
scroll to position [553, 0]
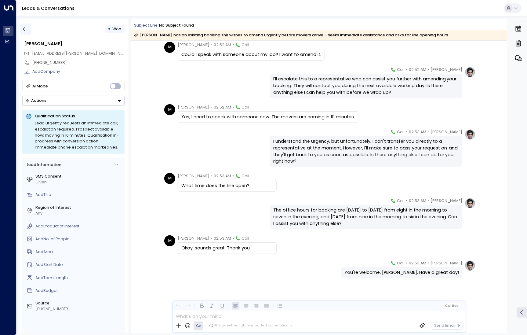
click at [26, 27] on icon "button" at bounding box center [25, 29] width 6 height 6
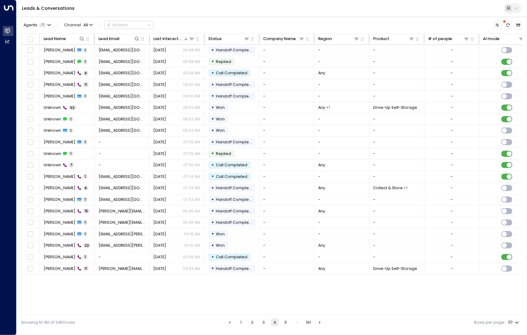
click at [263, 320] on button "3" at bounding box center [263, 321] width 7 height 7
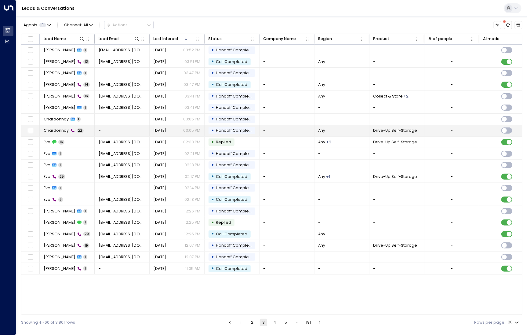
click at [60, 125] on td "Chardonnay 22" at bounding box center [67, 130] width 55 height 11
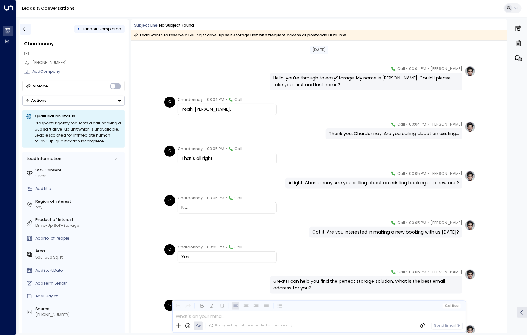
click at [24, 30] on icon "button" at bounding box center [25, 29] width 6 height 6
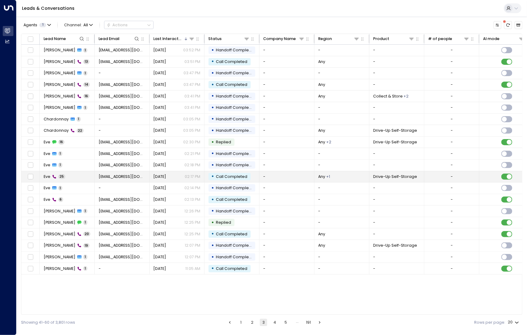
click at [46, 175] on span "Eve" at bounding box center [47, 176] width 7 height 5
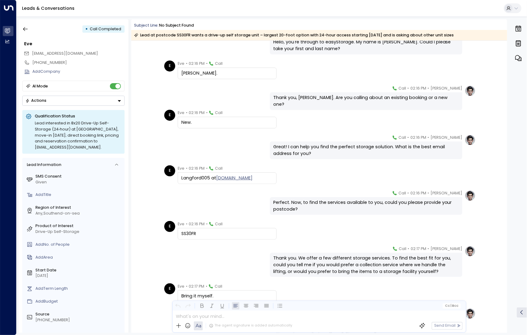
scroll to position [52, 0]
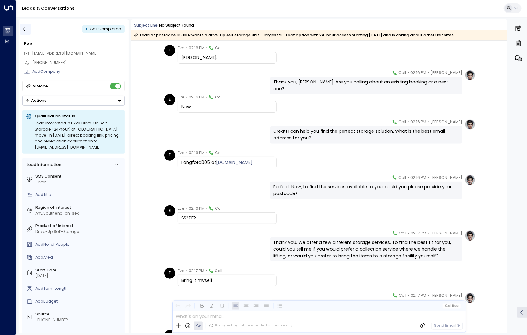
click at [25, 32] on icon "button" at bounding box center [25, 29] width 6 height 6
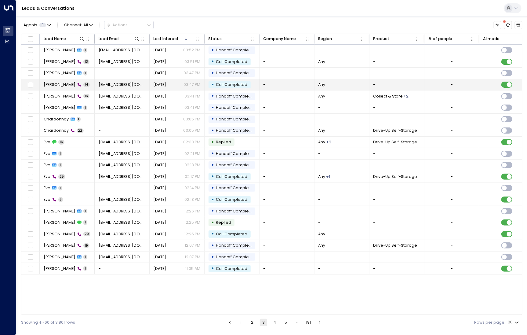
click at [61, 83] on span "[PERSON_NAME]" at bounding box center [60, 84] width 32 height 5
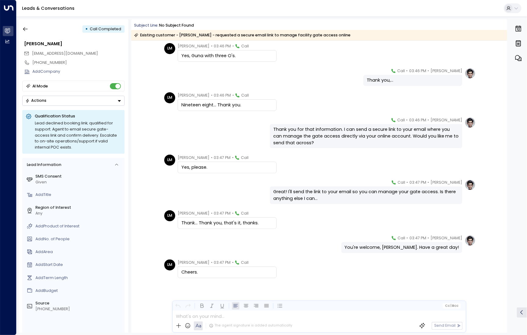
scroll to position [158, 0]
click at [231, 189] on div "[PERSON_NAME] • 03:47 PM • Call Great! I'll send the link to your email so you …" at bounding box center [318, 192] width 313 height 25
click at [27, 30] on icon "button" at bounding box center [25, 29] width 6 height 6
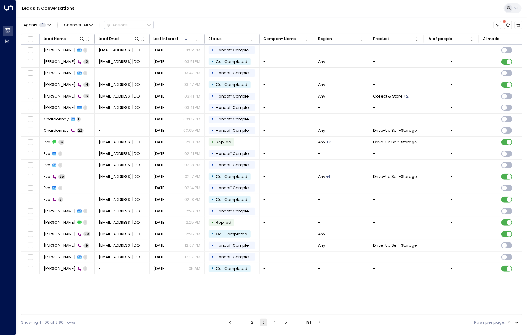
click at [252, 322] on button "2" at bounding box center [252, 321] width 7 height 7
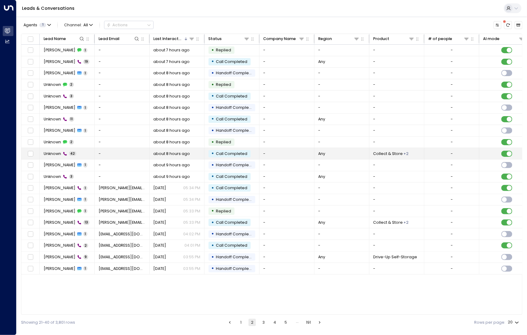
click at [60, 156] on td "Unknown 42" at bounding box center [67, 153] width 55 height 11
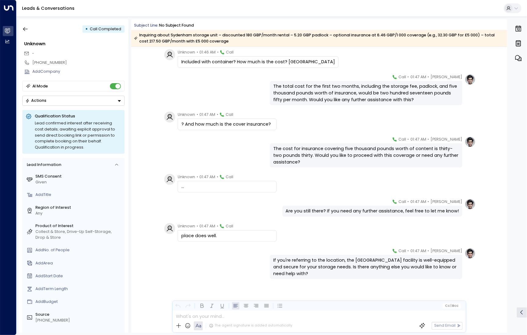
scroll to position [1028, 0]
click at [27, 31] on icon "button" at bounding box center [25, 29] width 6 height 6
